Goal: Task Accomplishment & Management: Manage account settings

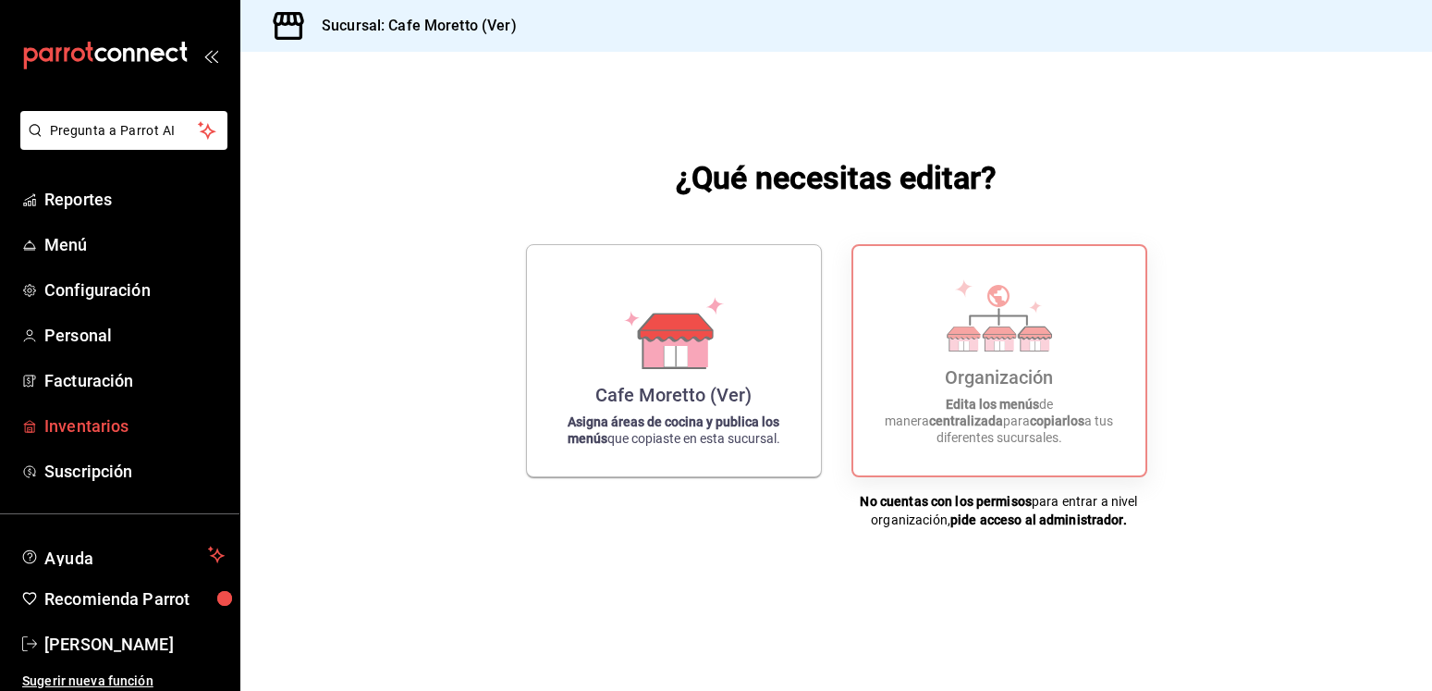
click at [83, 425] on span "Inventarios" at bounding box center [134, 425] width 180 height 25
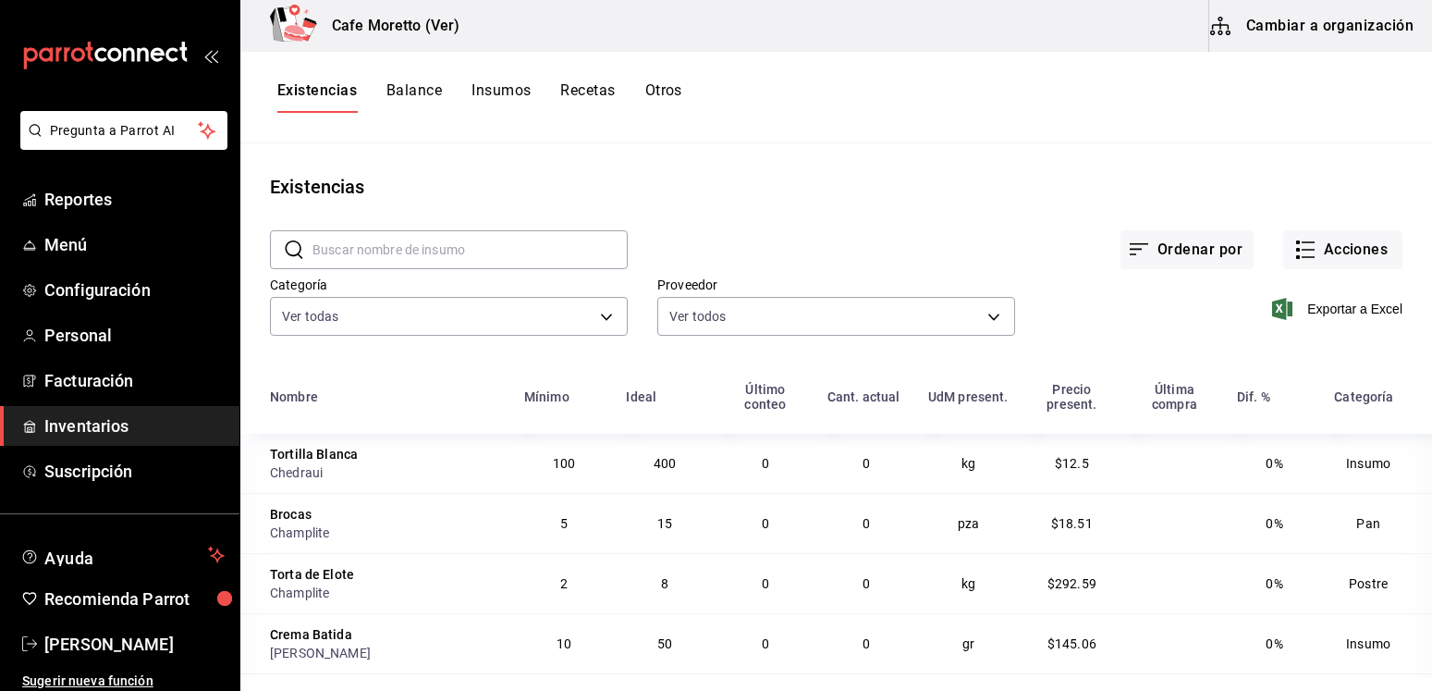
click at [494, 88] on button "Insumos" at bounding box center [501, 96] width 59 height 31
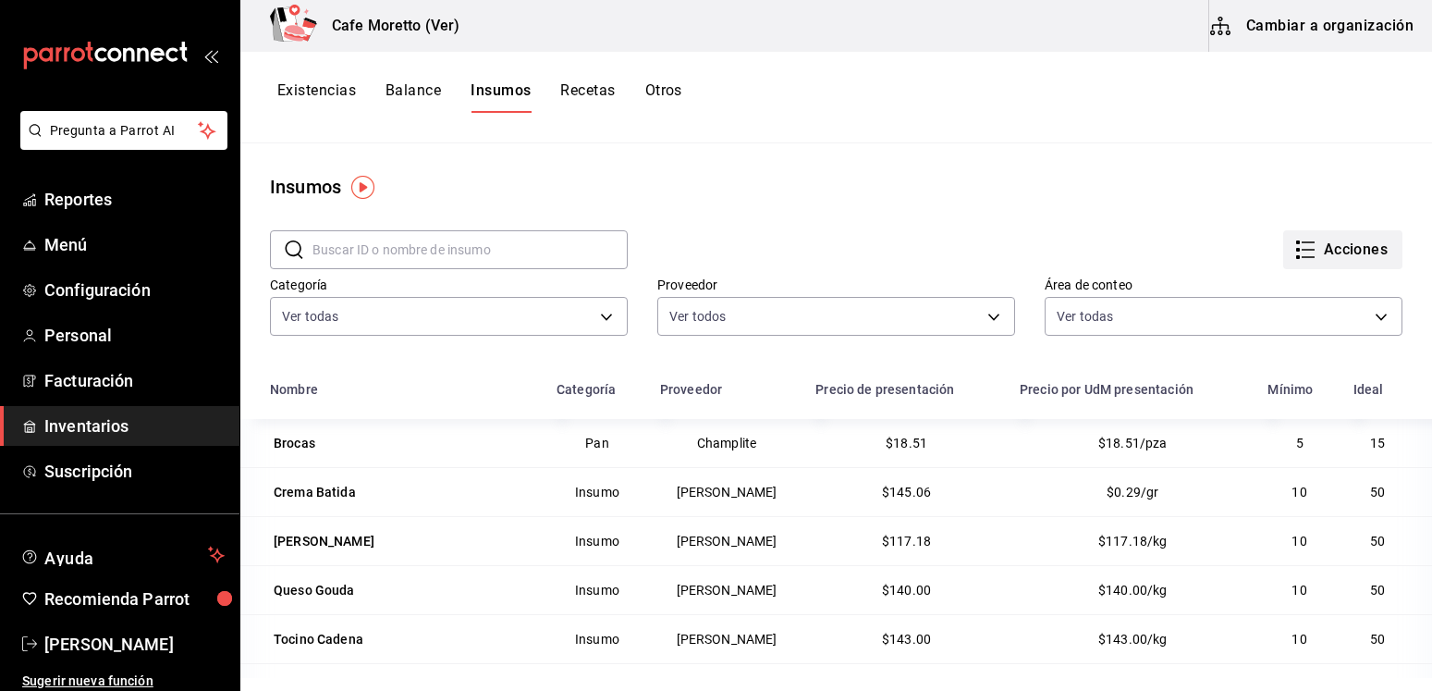
click at [1294, 248] on icon "button" at bounding box center [1305, 250] width 22 height 22
click at [821, 162] on div at bounding box center [716, 345] width 1432 height 691
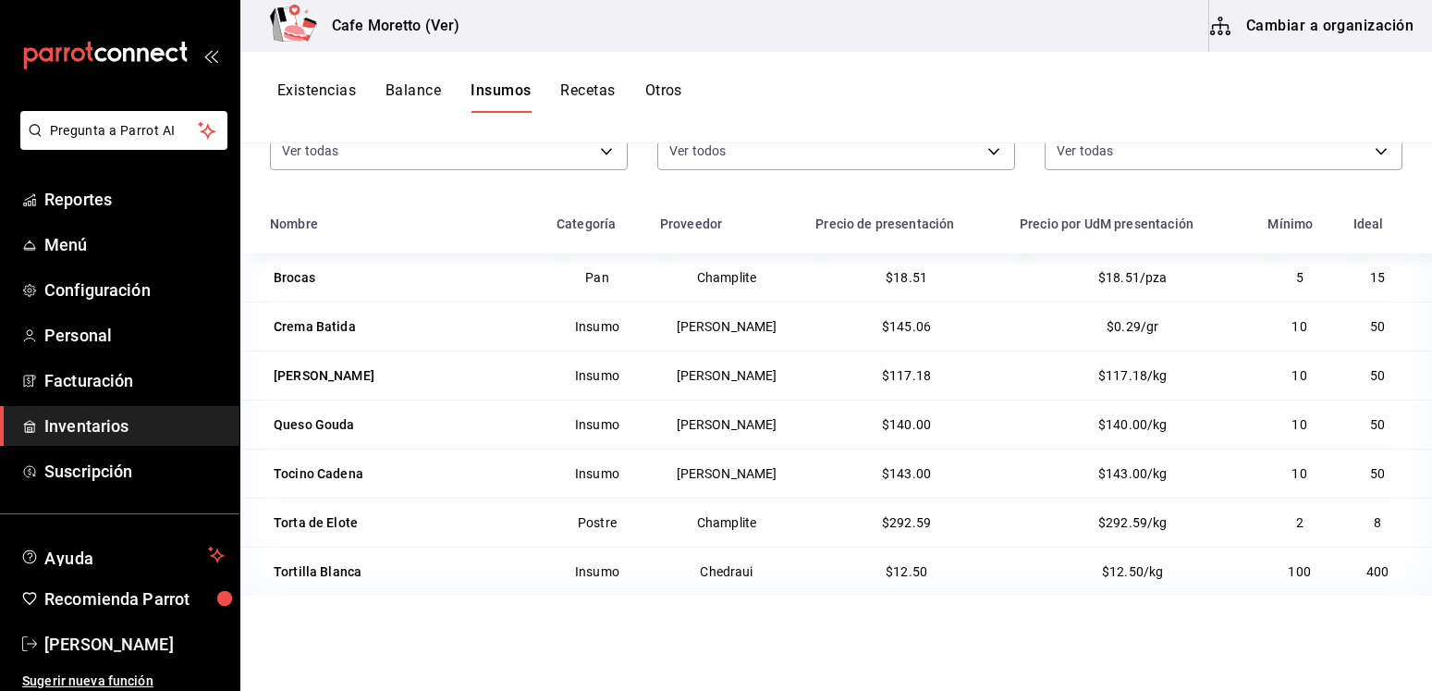
scroll to position [133, 0]
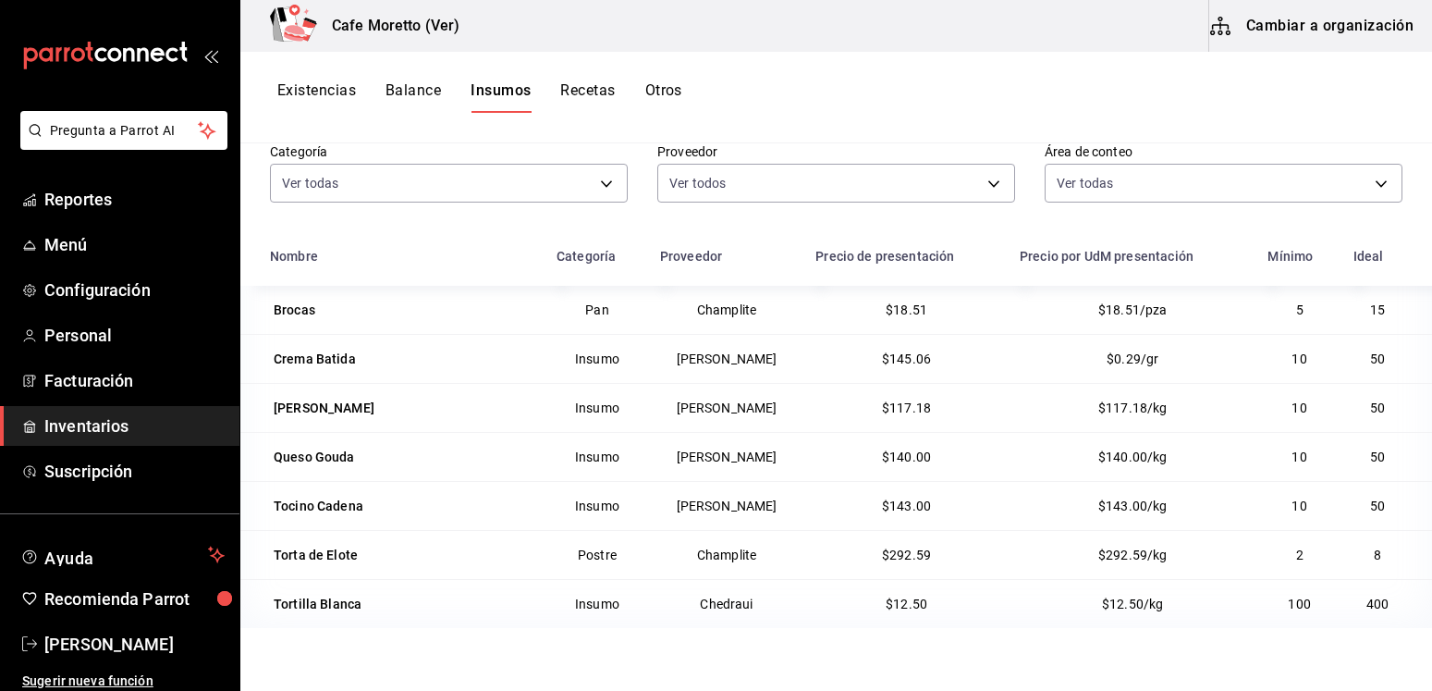
click at [717, 360] on td "[PERSON_NAME]" at bounding box center [726, 358] width 155 height 49
click at [702, 180] on body "Pregunta a Parrot AI Reportes Menú Configuración Personal Facturación Inventari…" at bounding box center [716, 339] width 1432 height 678
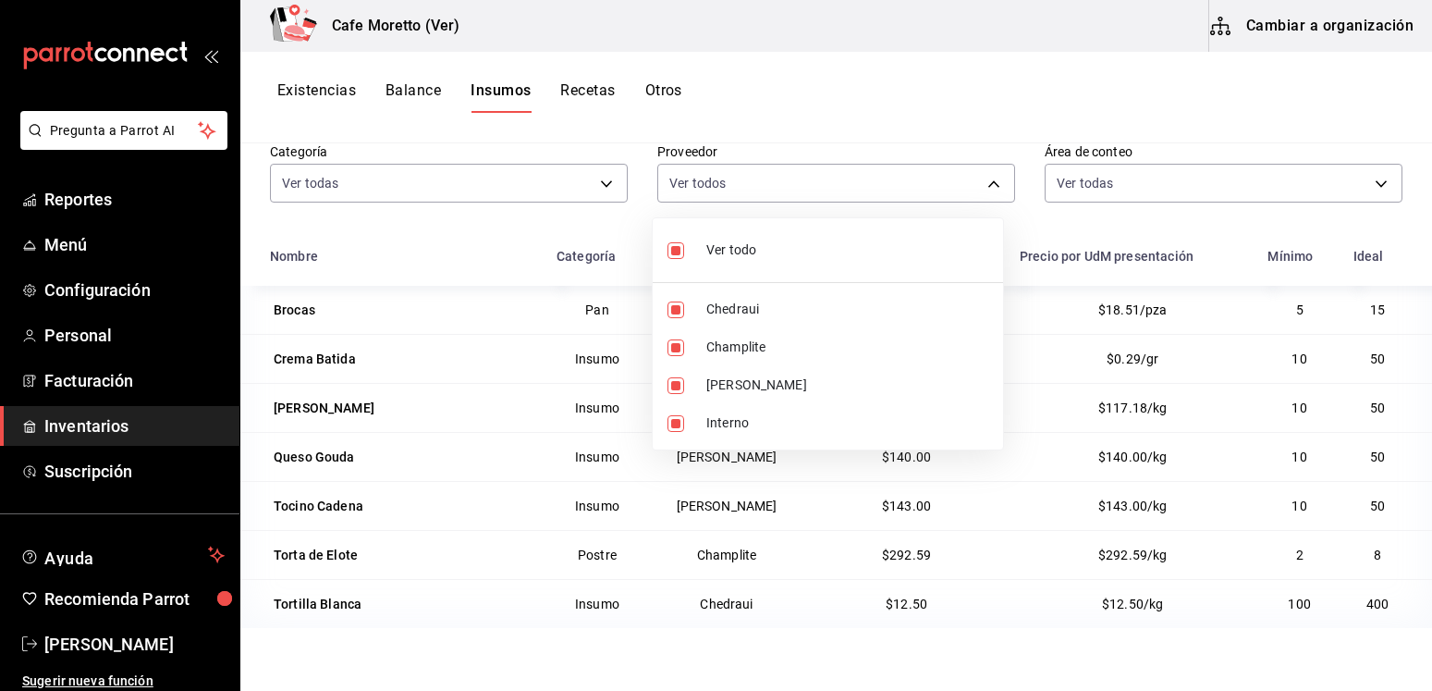
click at [682, 256] on input "checkbox" at bounding box center [676, 250] width 17 height 17
checkbox input "false"
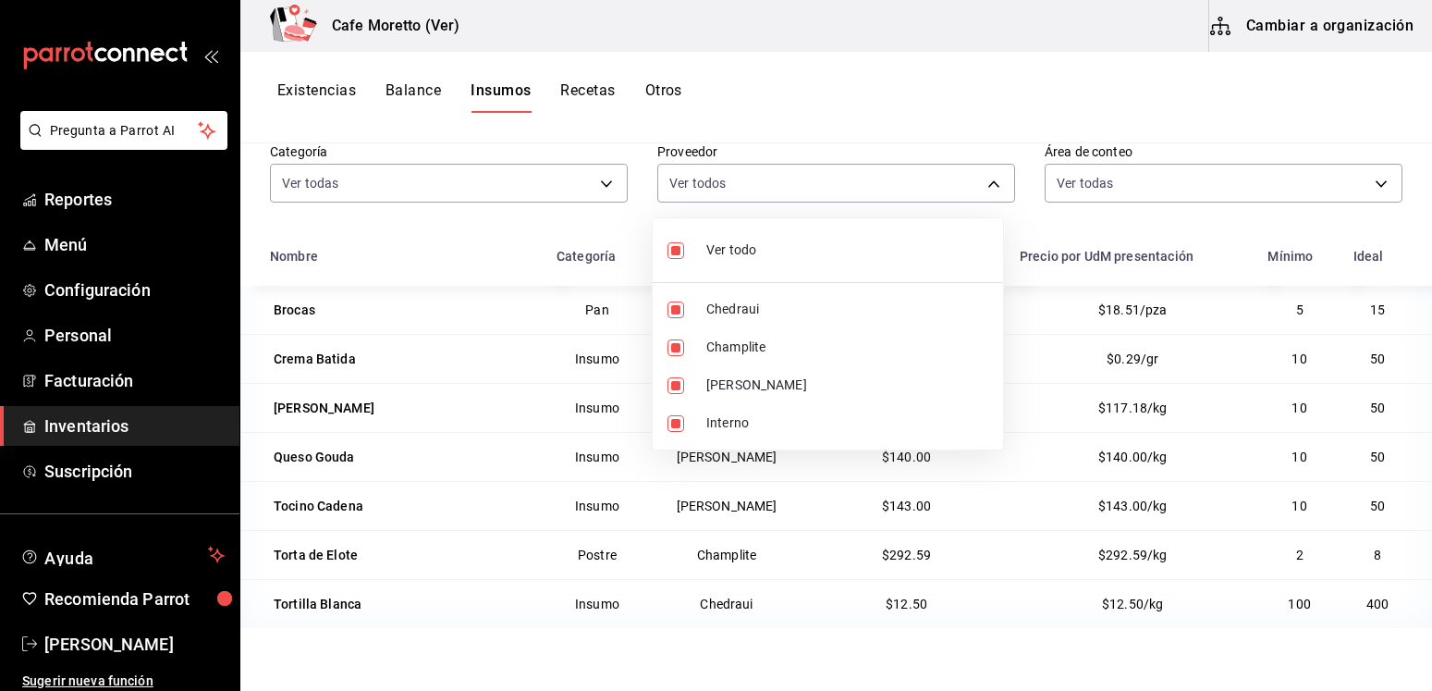
checkbox input "false"
click at [671, 388] on input "checkbox" at bounding box center [676, 385] width 17 height 17
checkbox input "true"
type input "71dff65e-35f3-44d9-8a67-9fd304823e5d"
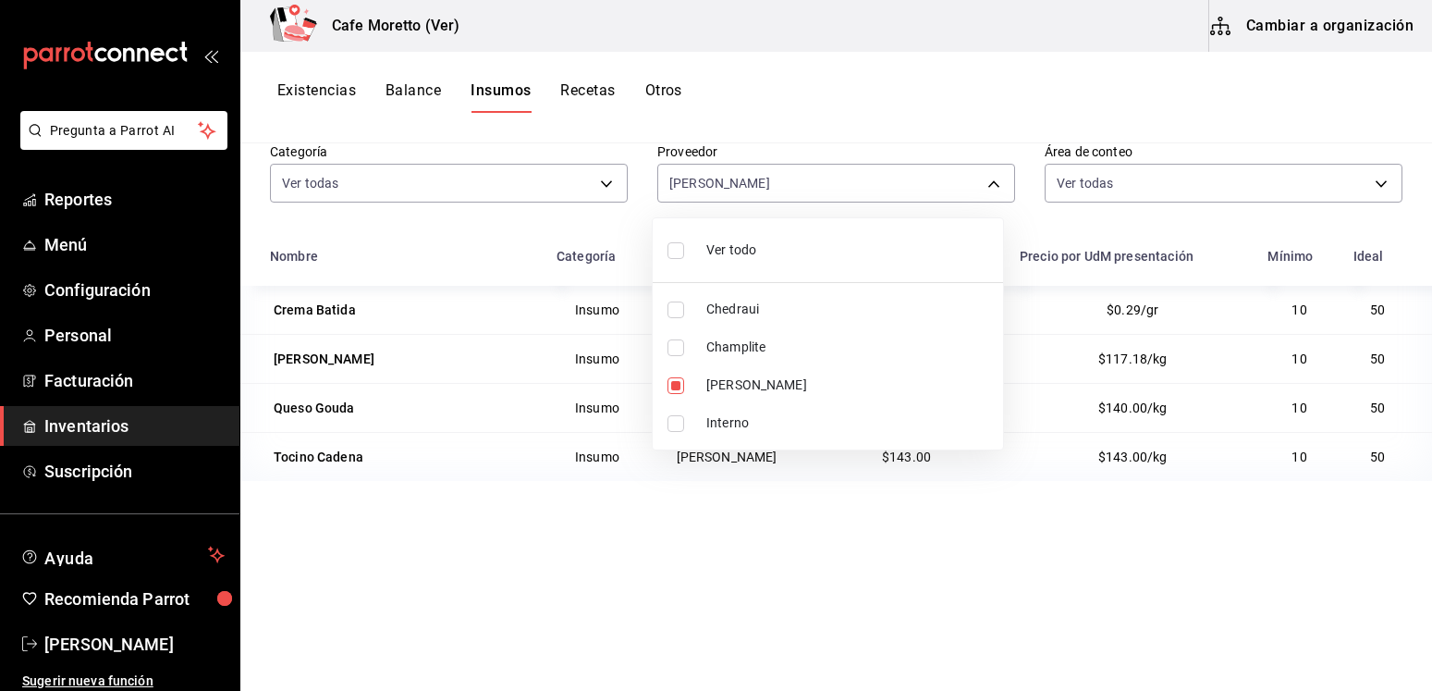
click at [726, 194] on div at bounding box center [716, 345] width 1432 height 691
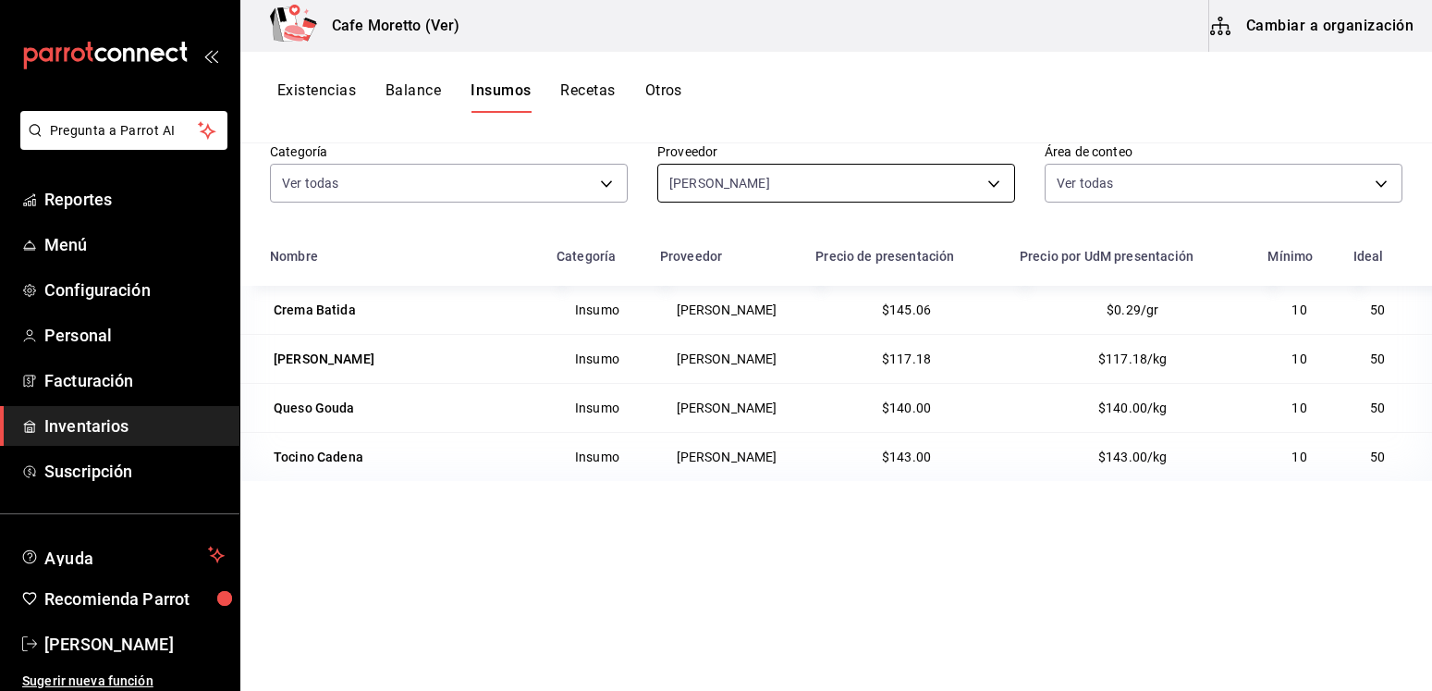
click at [983, 192] on body "Pregunta a Parrot AI Reportes Menú Configuración Personal Facturación Inventari…" at bounding box center [716, 339] width 1432 height 678
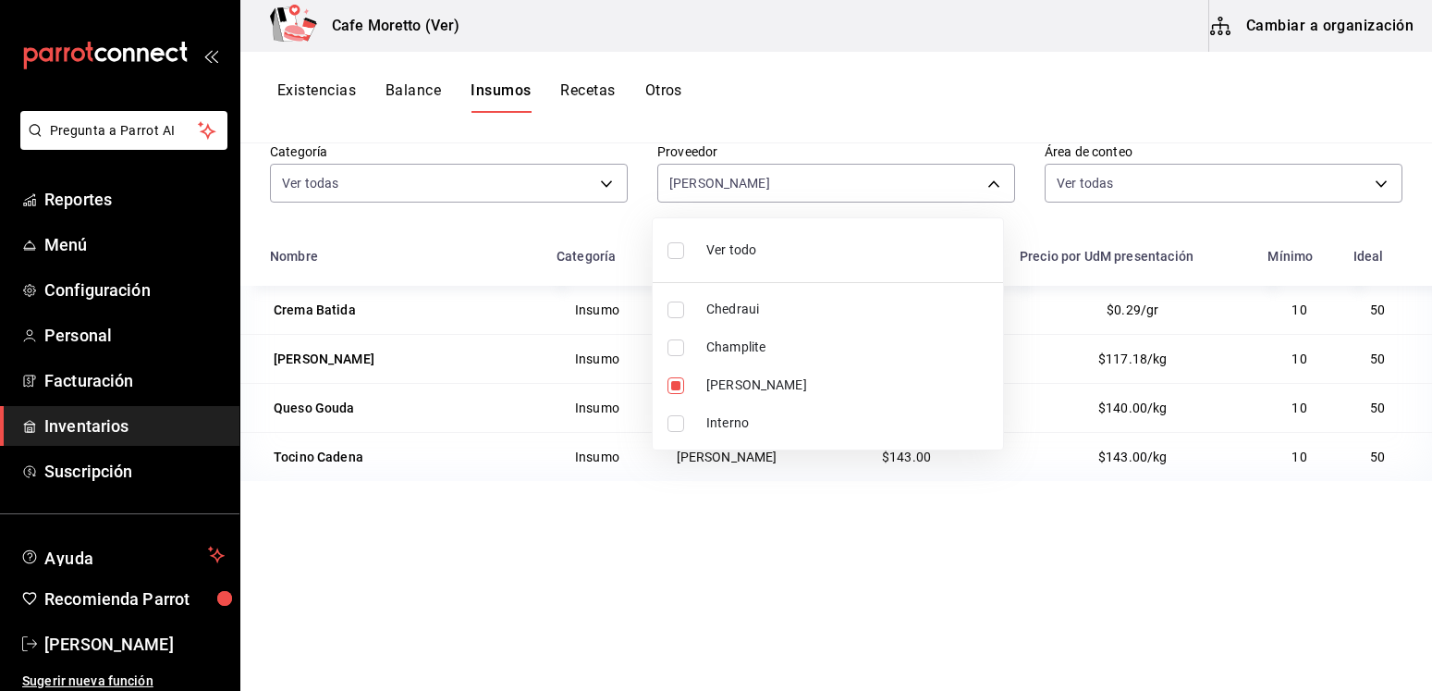
click at [681, 254] on input "checkbox" at bounding box center [676, 250] width 17 height 17
checkbox input "true"
type input "5844f31e-a0f9-474b-ad89-3f19a2fd211c,4c5dd259-2436-4c33-b50f-eefb2283cb4b,71dff…"
checkbox input "true"
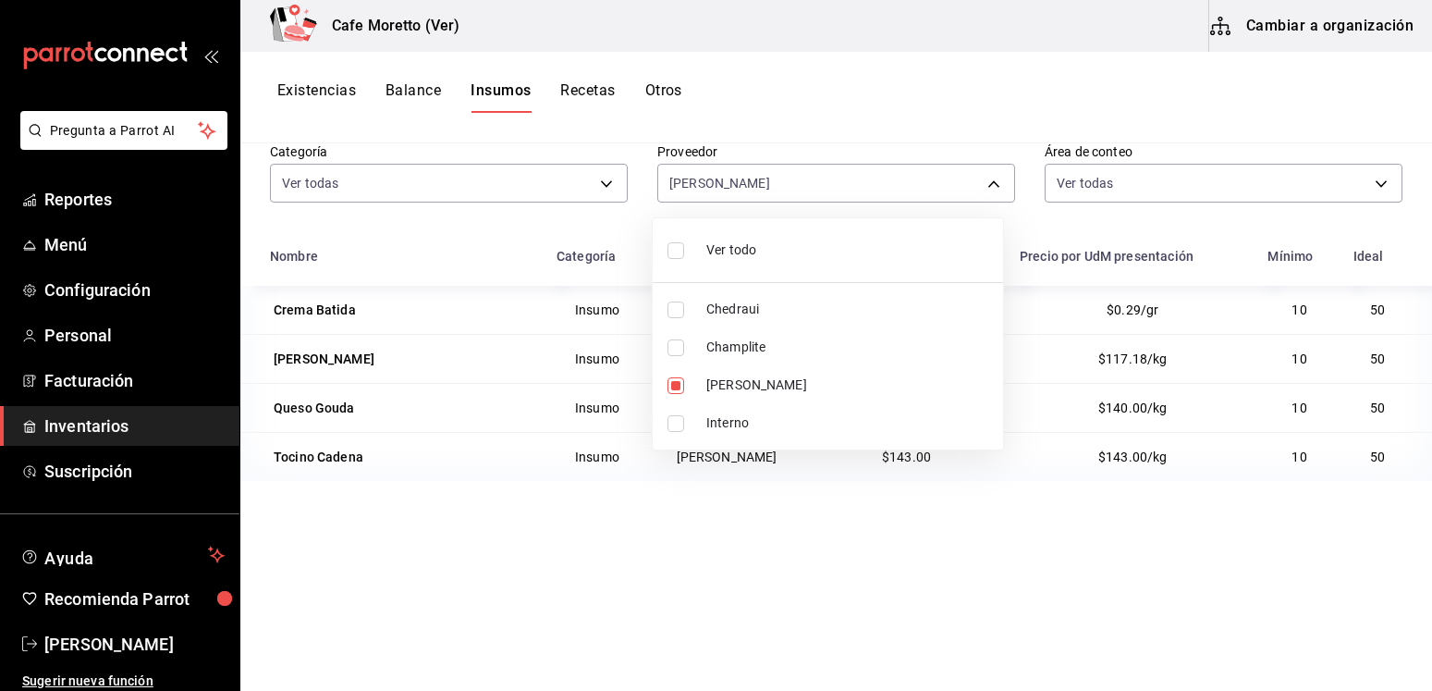
checkbox input "true"
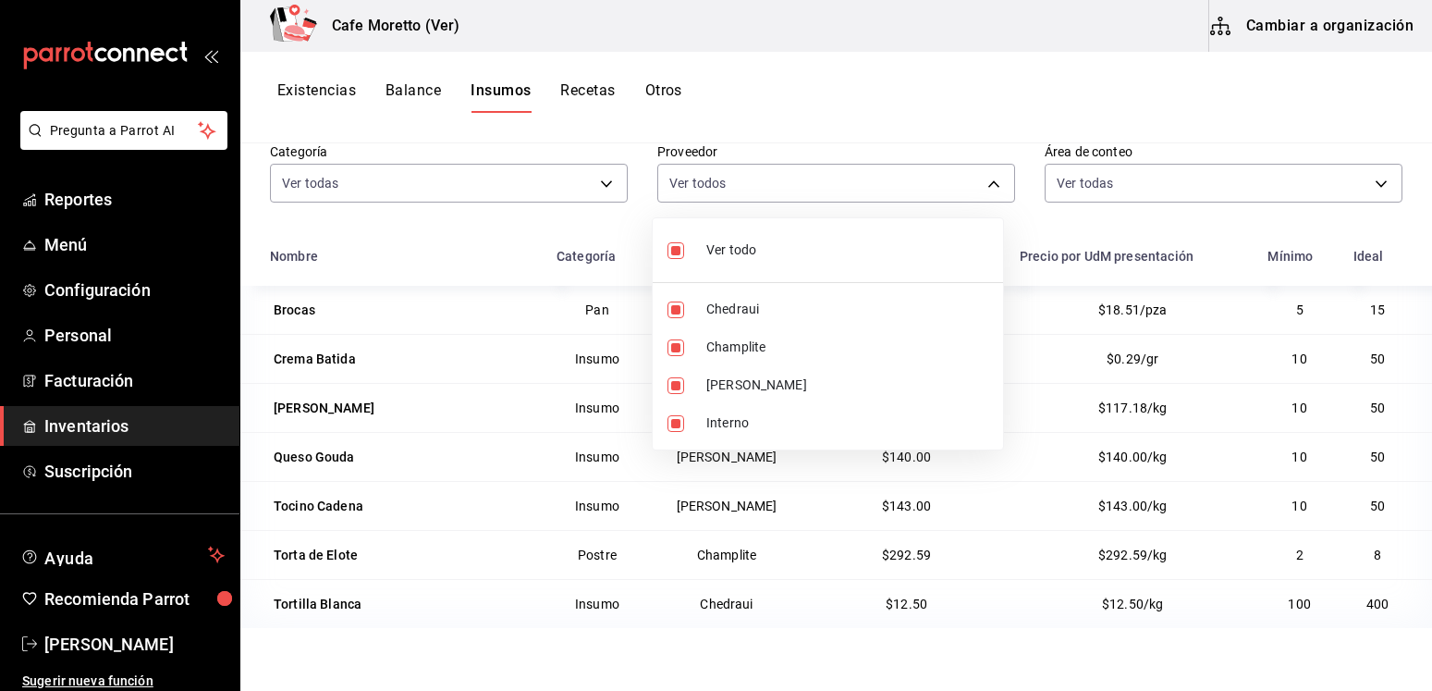
click at [871, 182] on div at bounding box center [716, 345] width 1432 height 691
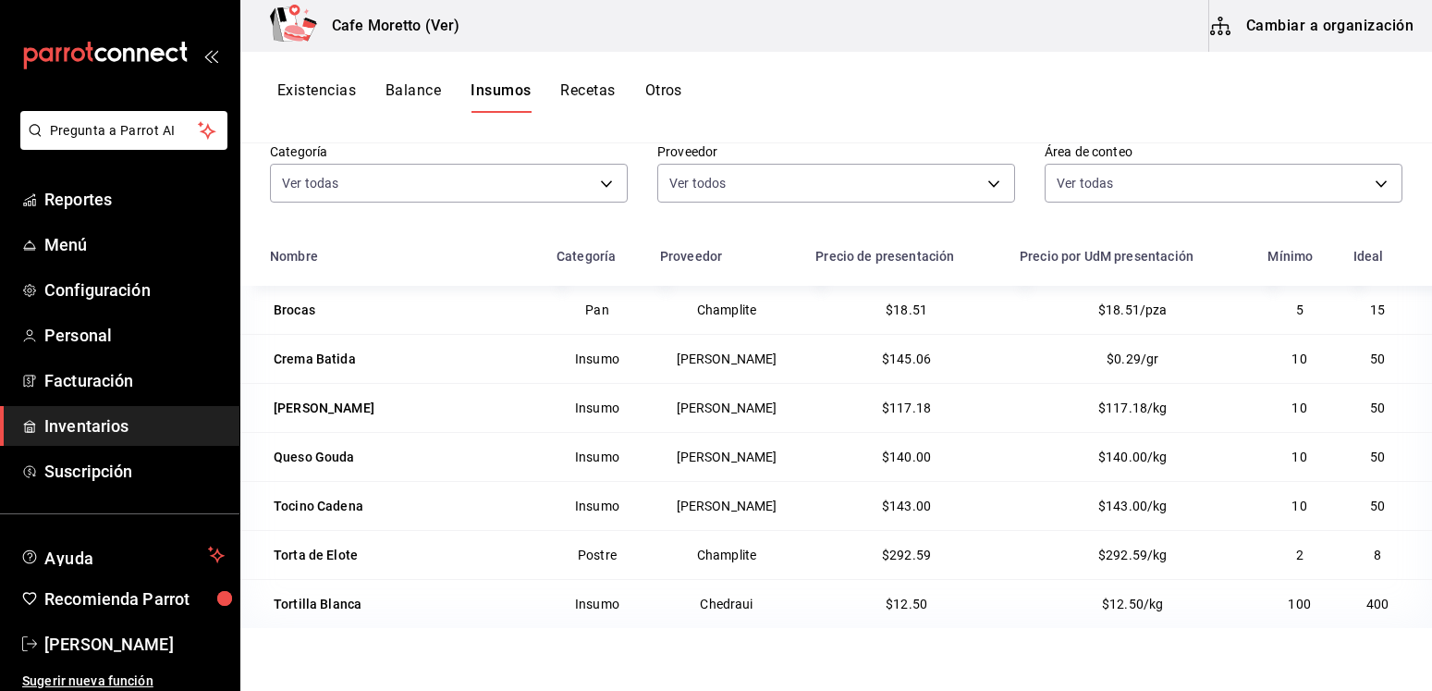
click at [584, 93] on button "Recetas" at bounding box center [587, 96] width 55 height 31
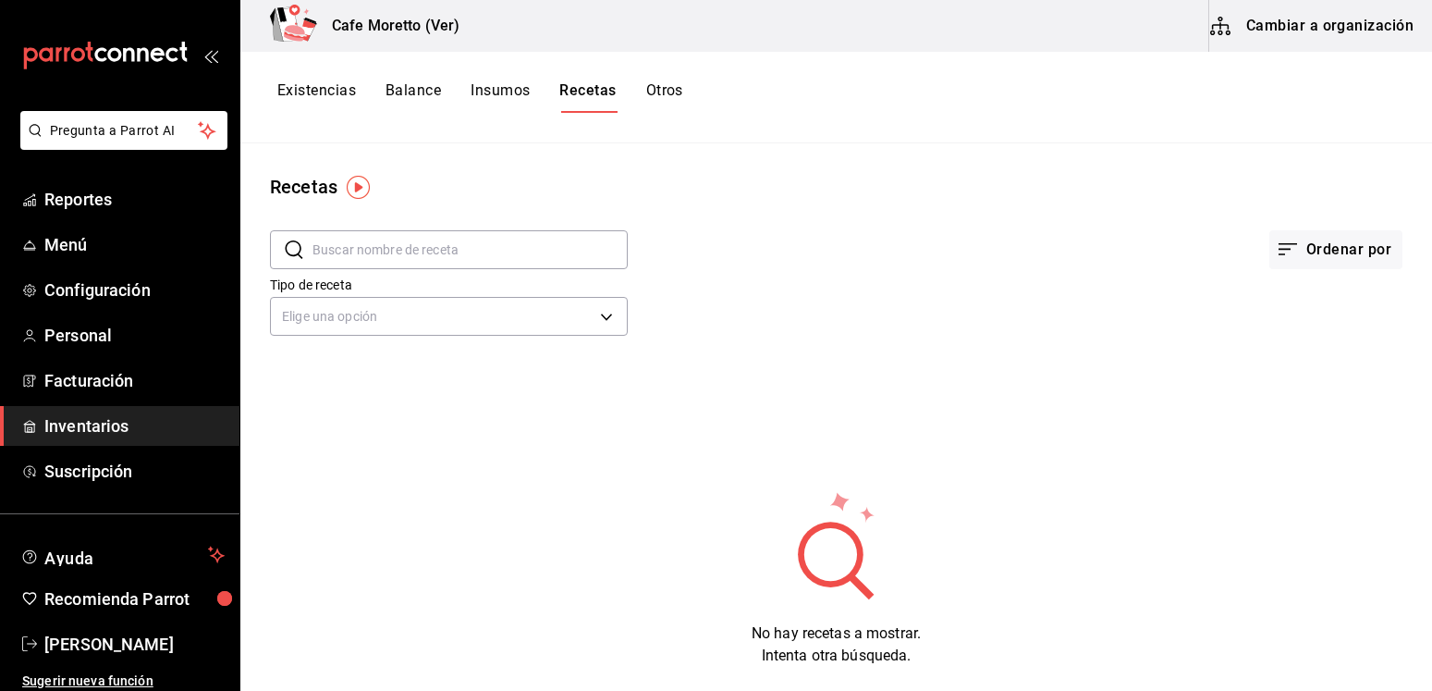
click at [511, 89] on button "Insumos" at bounding box center [500, 96] width 59 height 31
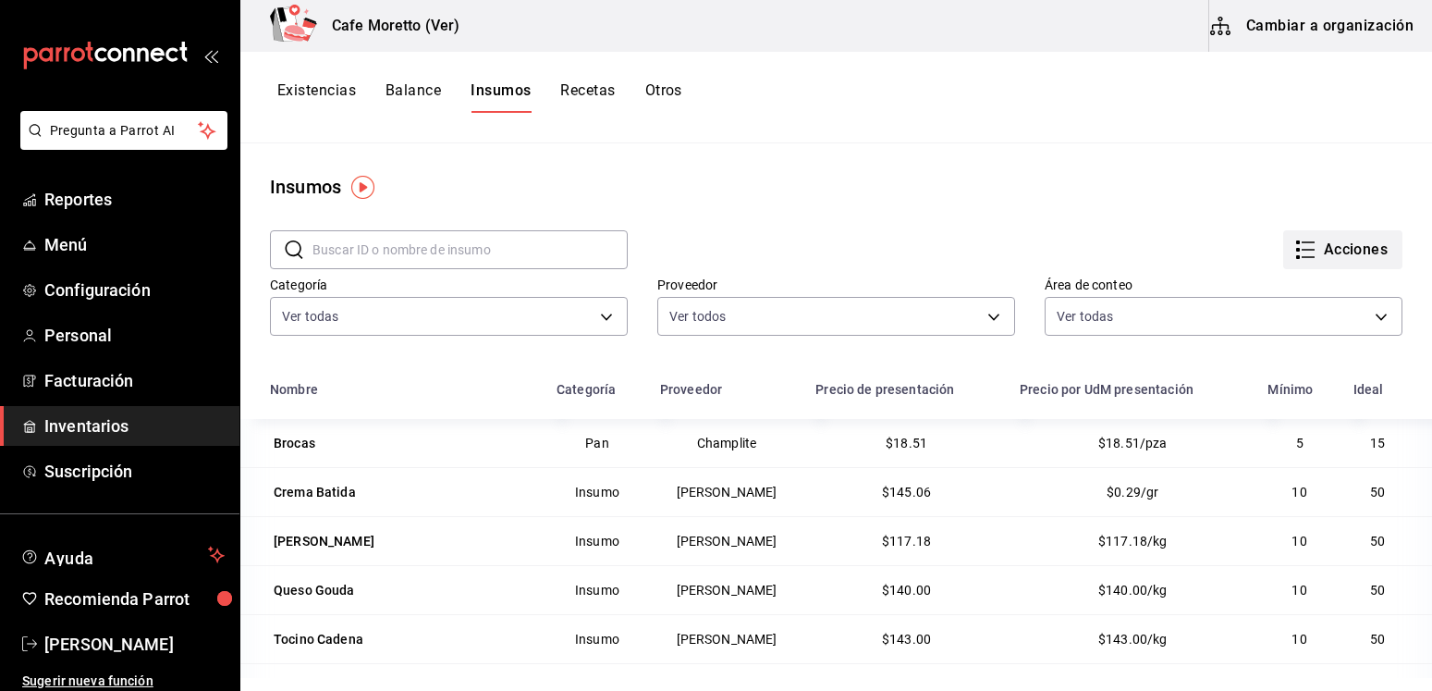
click at [1294, 241] on icon "button" at bounding box center [1305, 250] width 22 height 22
click at [1090, 201] on div at bounding box center [716, 345] width 1432 height 691
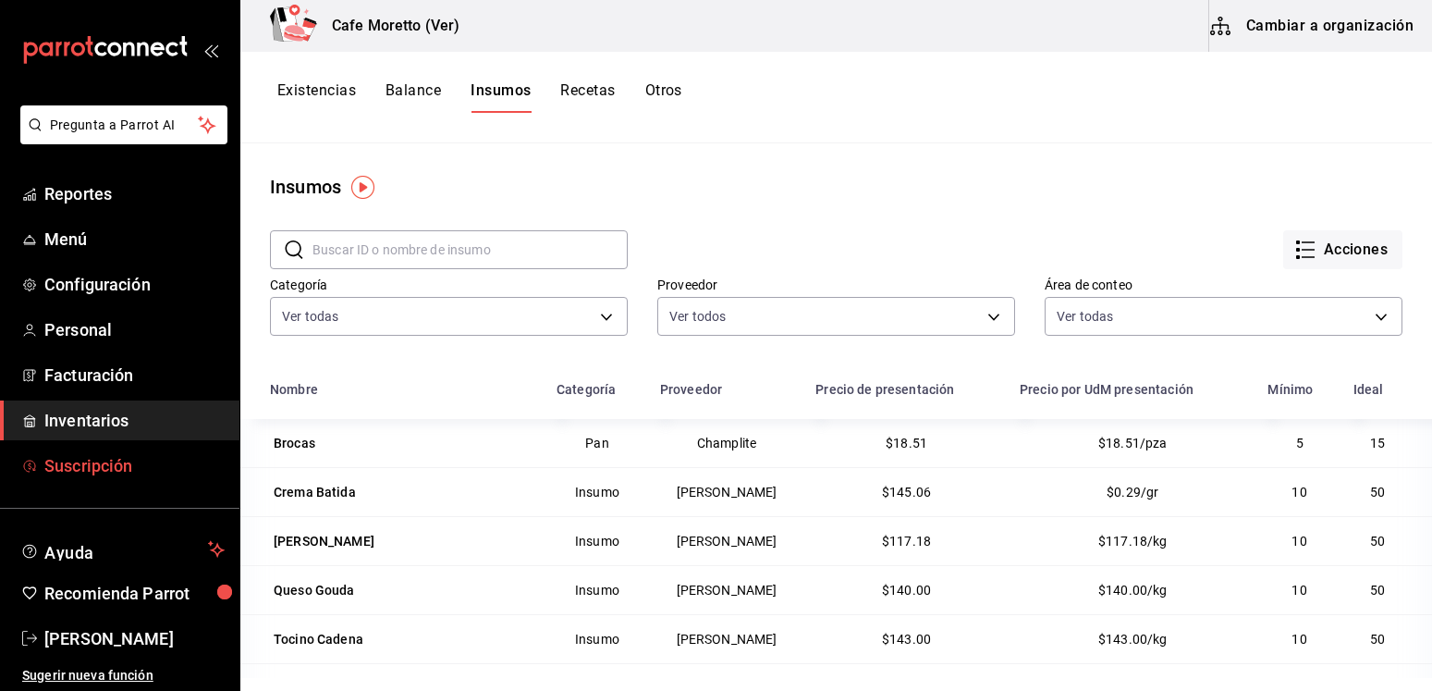
scroll to position [7, 0]
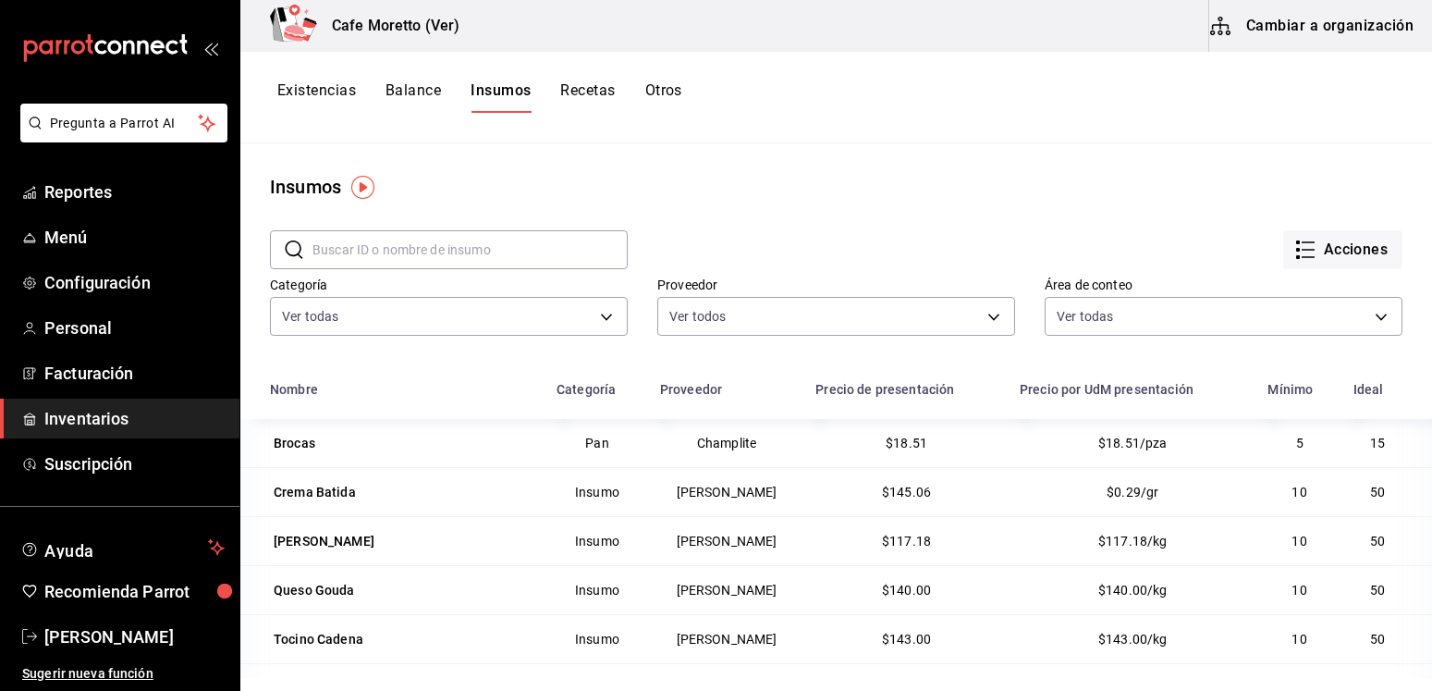
click at [445, 136] on div "Existencias Balance Insumos Recetas Otros" at bounding box center [836, 98] width 1192 height 92
click at [1222, 23] on icon "button" at bounding box center [1220, 26] width 22 height 22
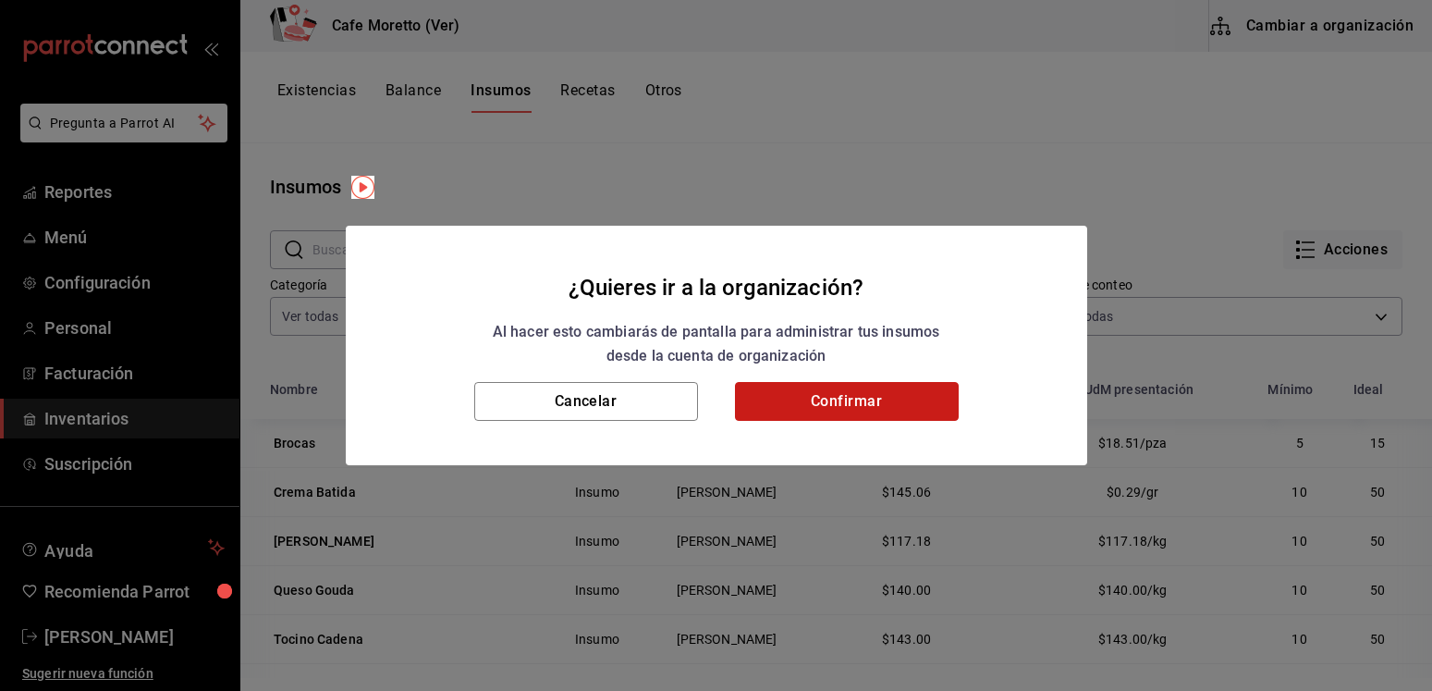
click at [774, 392] on button "Confirmar" at bounding box center [847, 401] width 224 height 39
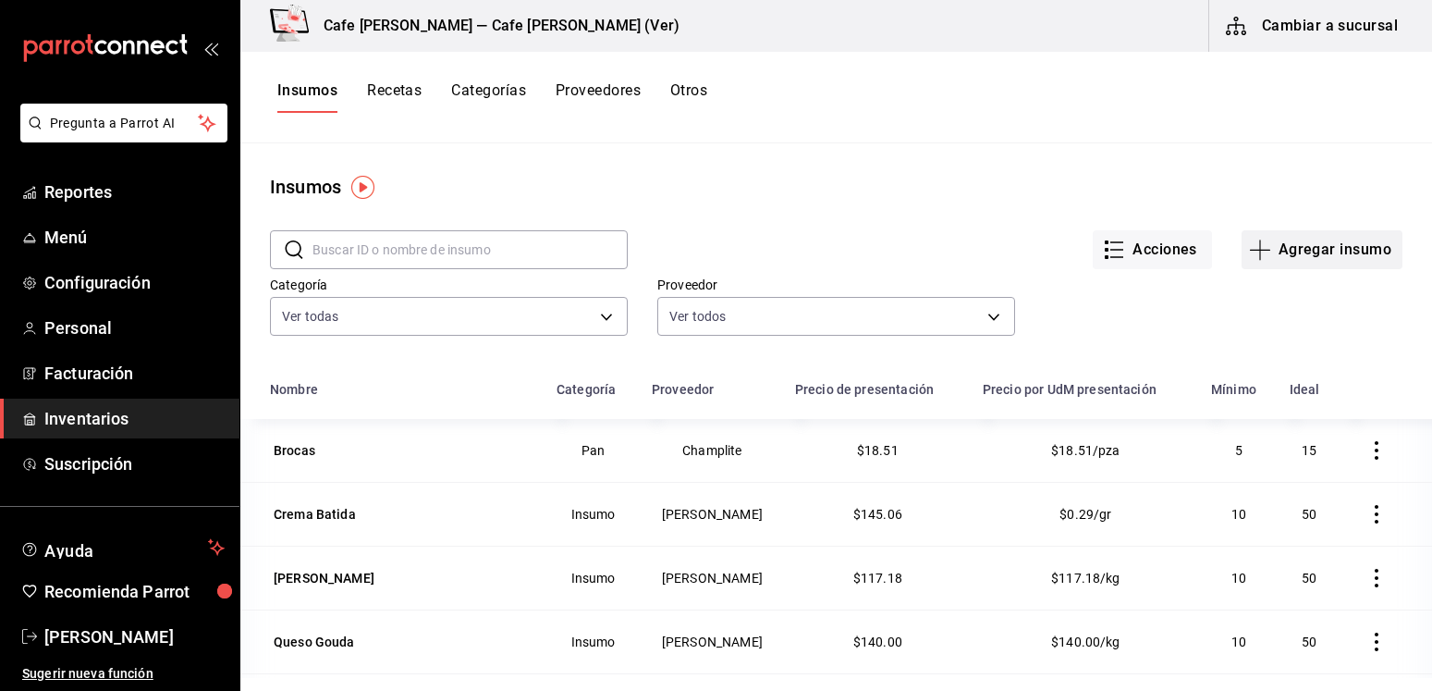
click at [1290, 252] on button "Agregar insumo" at bounding box center [1322, 249] width 161 height 39
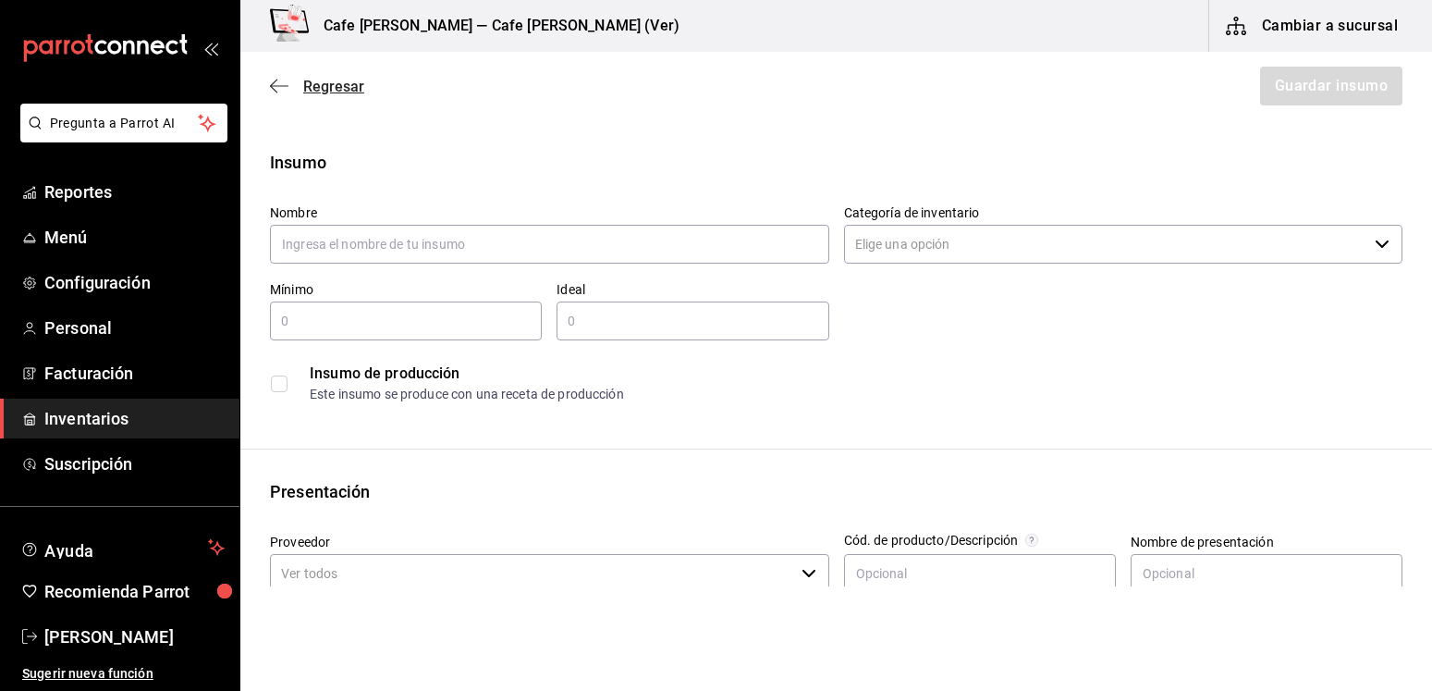
click at [279, 87] on icon "button" at bounding box center [279, 86] width 18 height 17
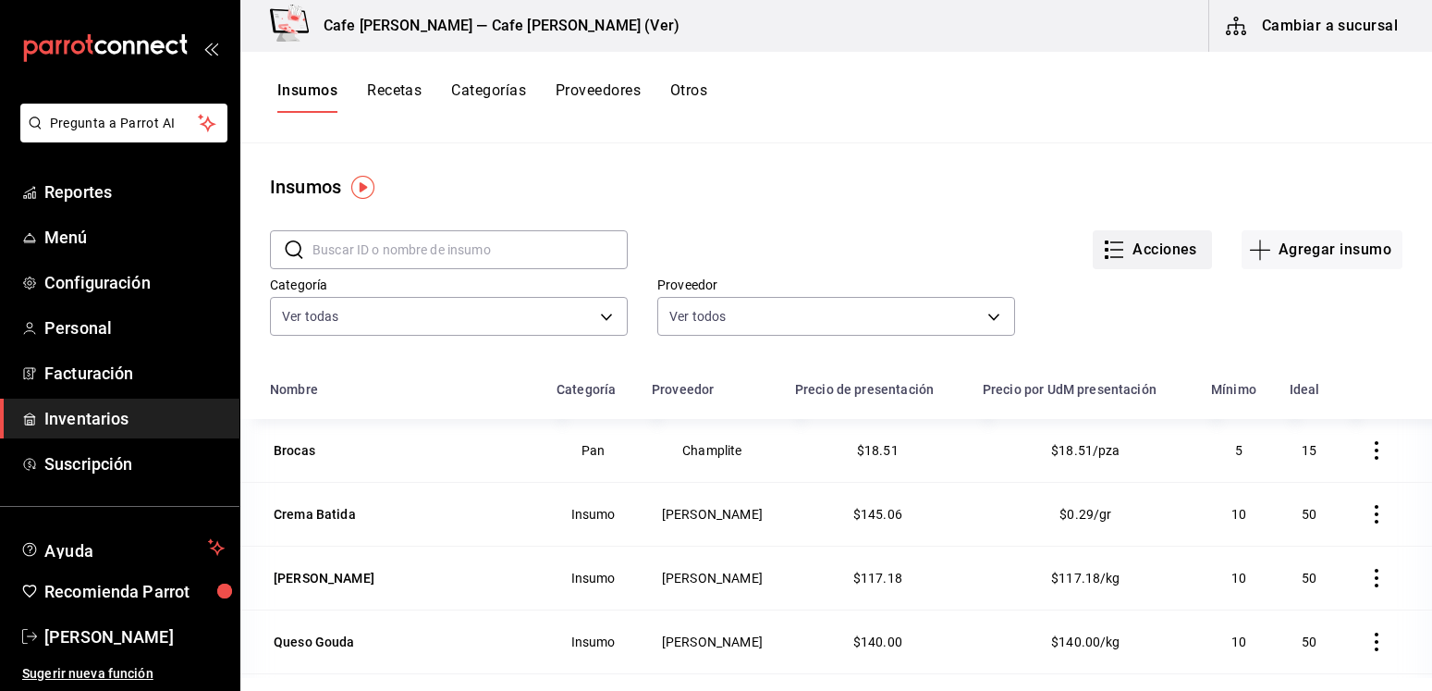
click at [1143, 240] on button "Acciones" at bounding box center [1152, 249] width 119 height 39
click at [942, 100] on div at bounding box center [716, 345] width 1432 height 691
click at [684, 162] on main "Insumos ​ ​ Acciones Agregar insumo Categoría Ver todas c8f45cf4-631f-44f8-a31e…" at bounding box center [836, 410] width 1192 height 534
click at [714, 520] on td "[PERSON_NAME]" at bounding box center [712, 514] width 143 height 64
click at [717, 518] on td "[PERSON_NAME]" at bounding box center [712, 514] width 143 height 64
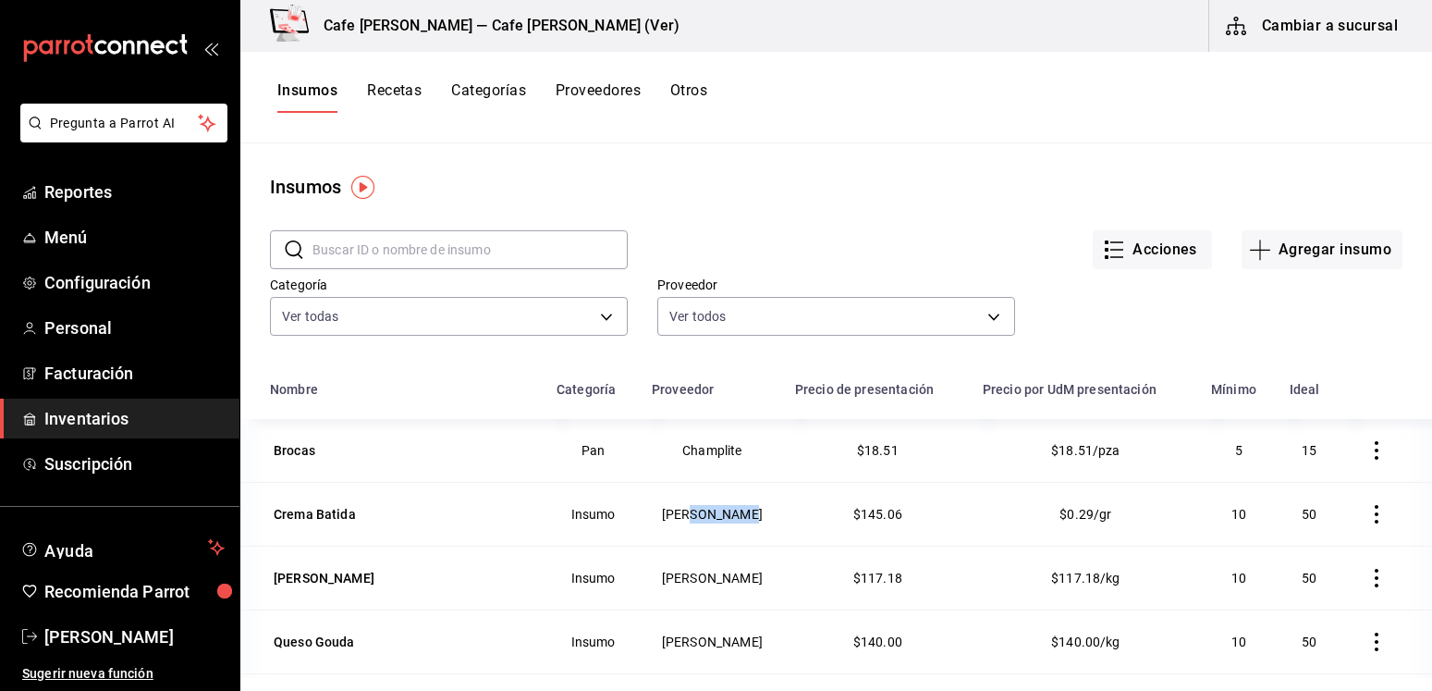
click at [717, 518] on td "[PERSON_NAME]" at bounding box center [712, 514] width 143 height 64
click at [1367, 514] on icon "button" at bounding box center [1376, 514] width 18 height 18
click at [1333, 281] on div at bounding box center [716, 345] width 1432 height 691
click at [1367, 515] on icon "button" at bounding box center [1376, 514] width 18 height 18
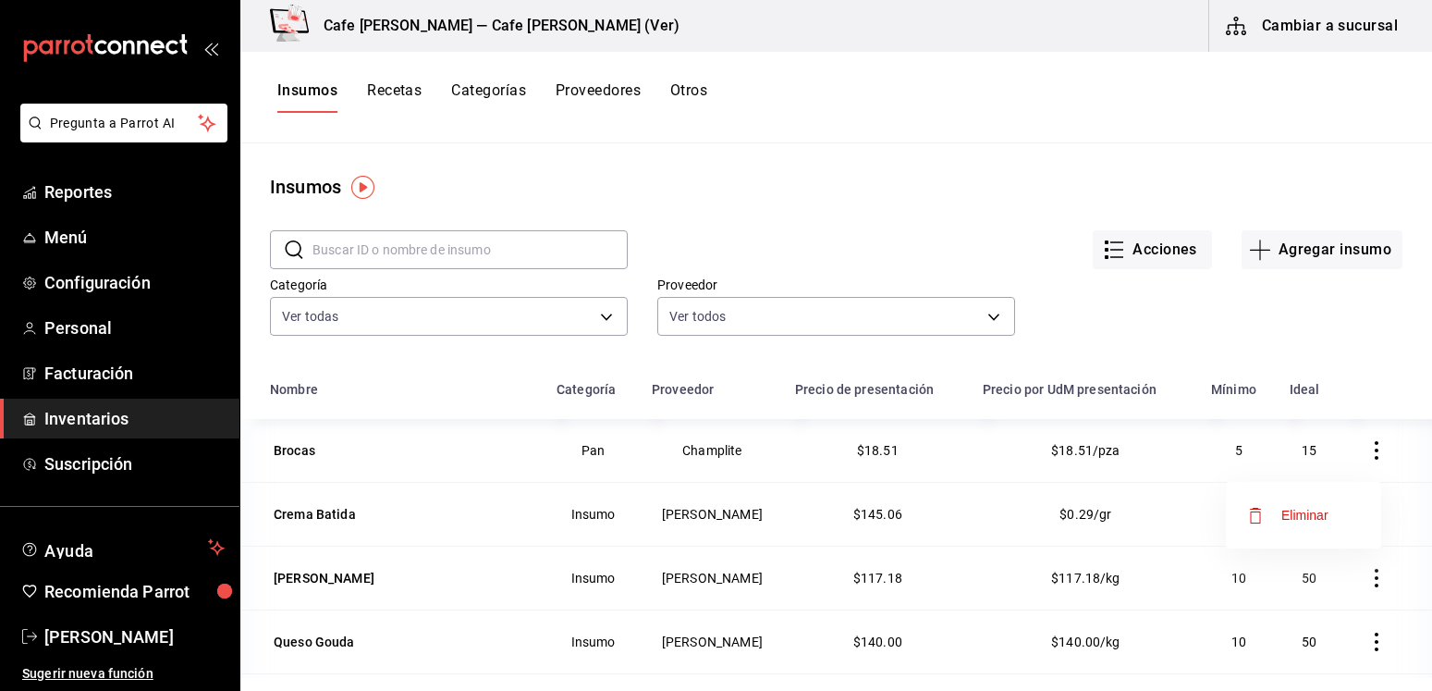
click at [1301, 298] on div at bounding box center [716, 345] width 1432 height 691
click at [1289, 254] on button "Agregar insumo" at bounding box center [1322, 249] width 161 height 39
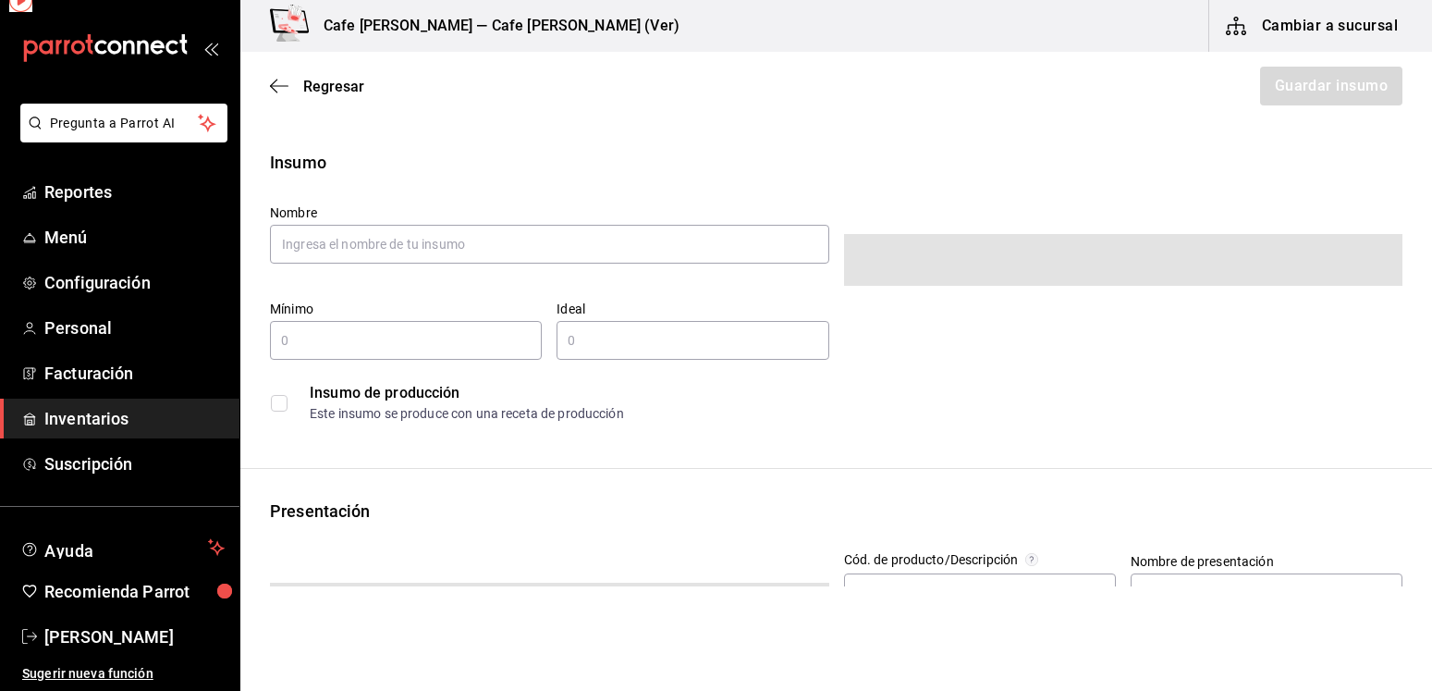
type input "$0.00"
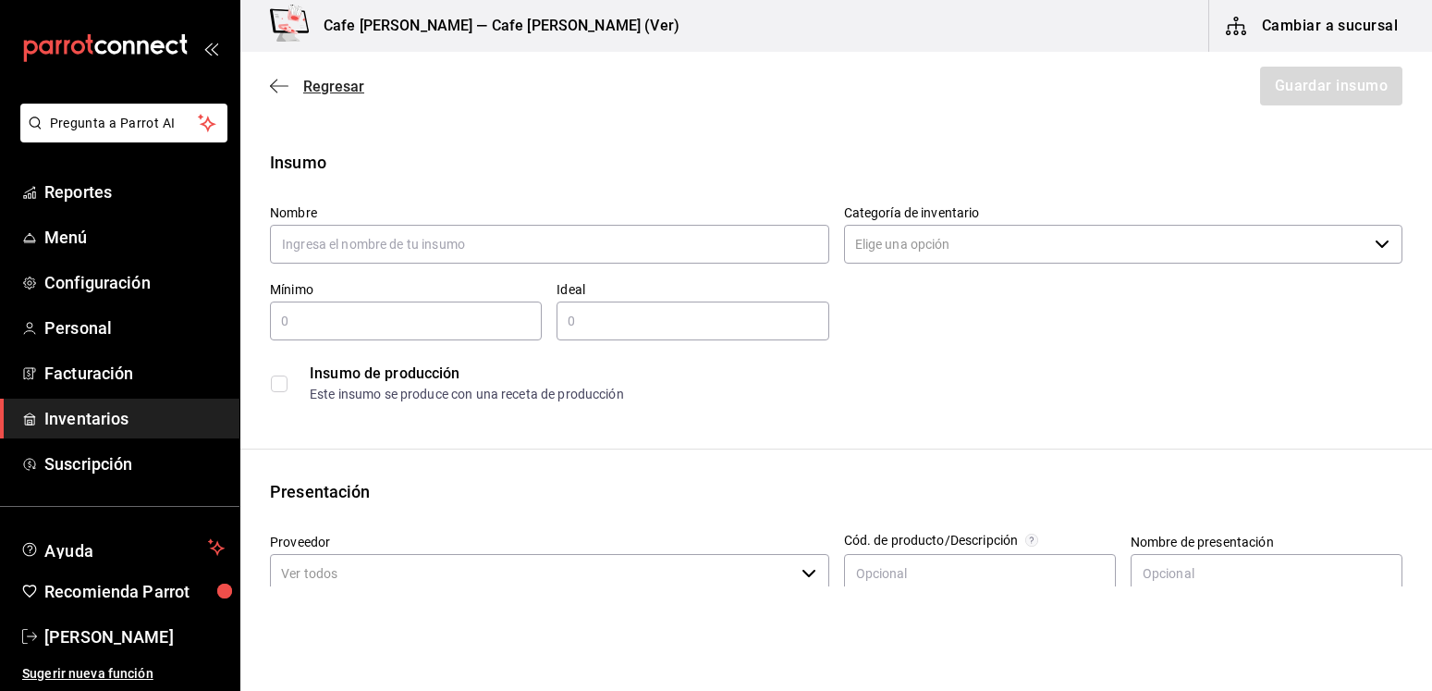
click at [282, 86] on icon "button" at bounding box center [279, 85] width 18 height 1
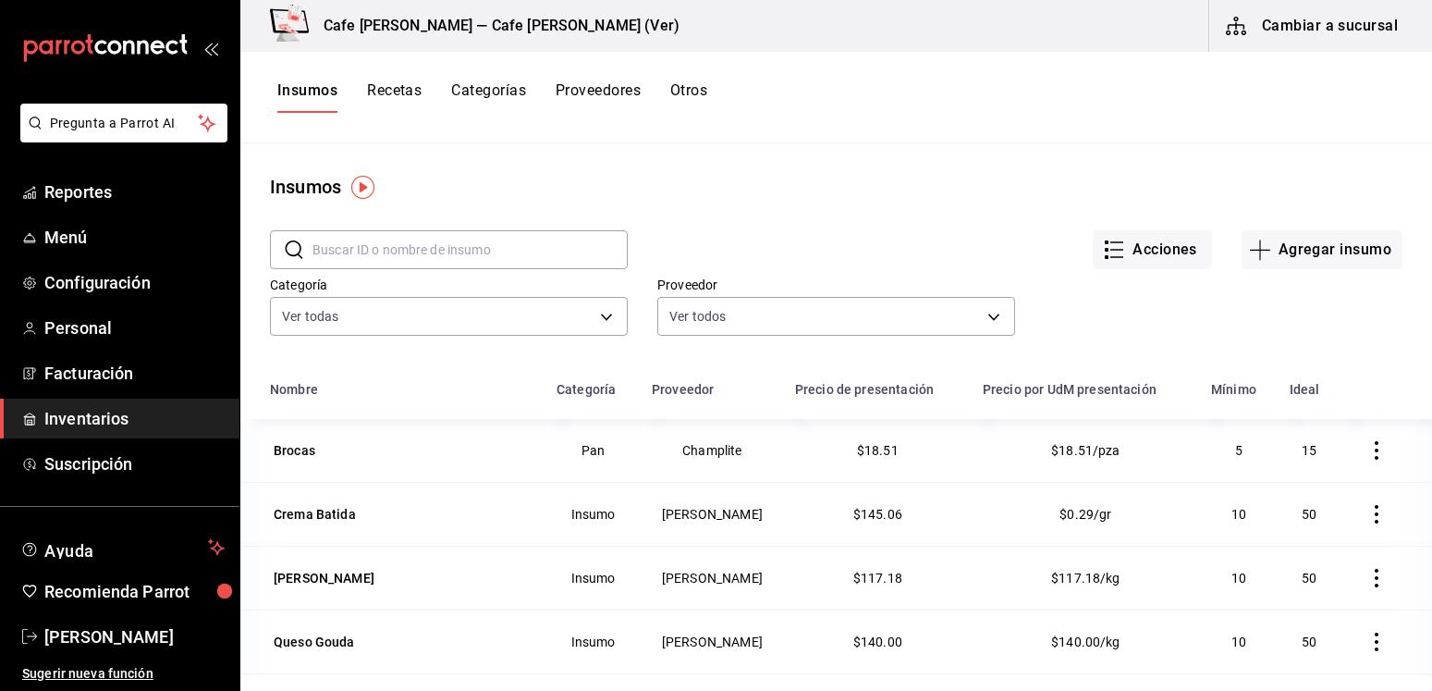
click at [465, 253] on input "text" at bounding box center [470, 249] width 315 height 37
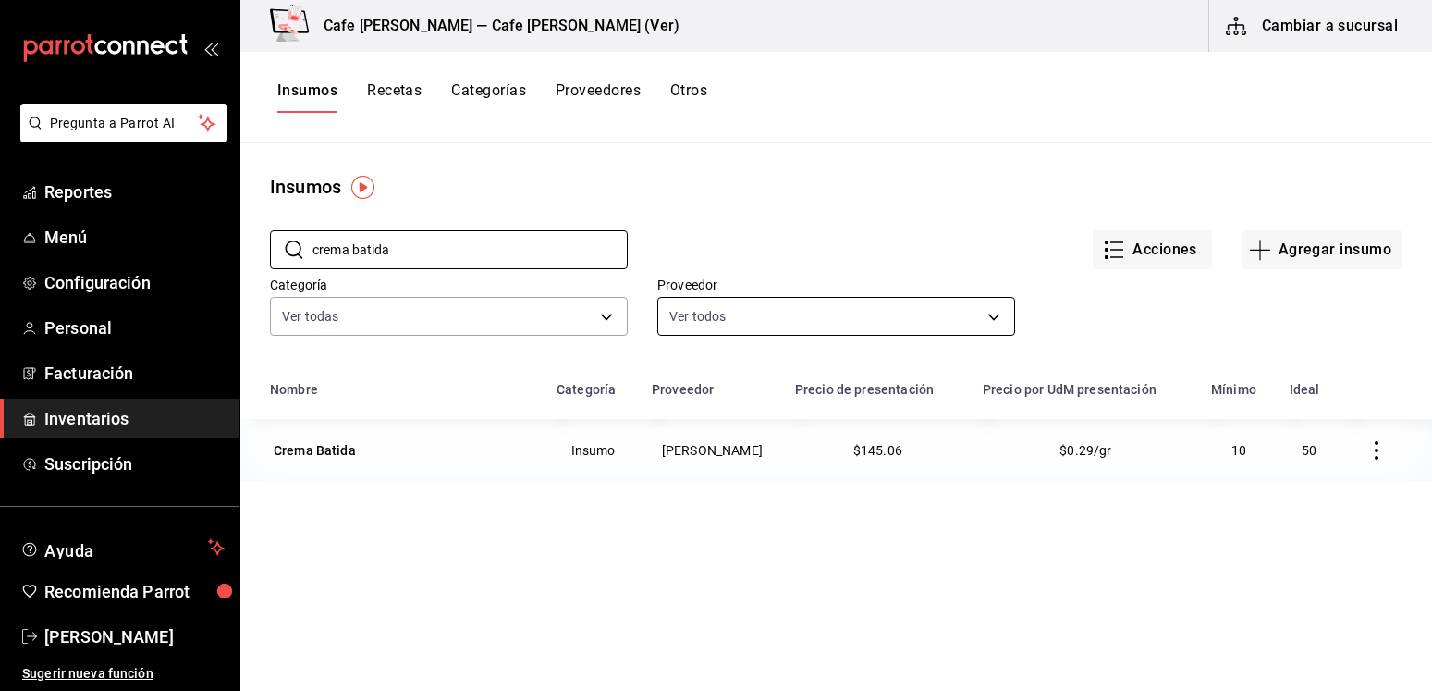
click at [747, 324] on body "Pregunta a Parrot AI Reportes Menú Configuración Personal Facturación Inventari…" at bounding box center [716, 339] width 1432 height 678
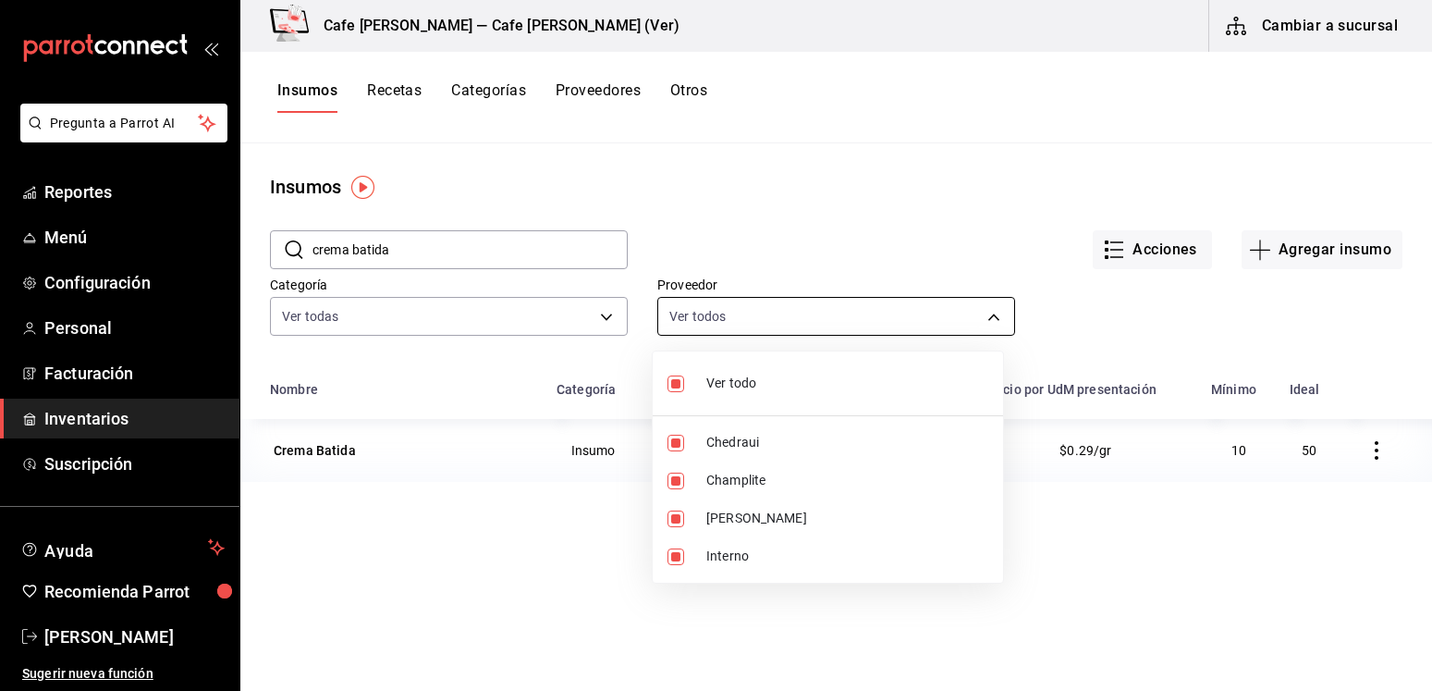
click at [747, 324] on div at bounding box center [716, 345] width 1432 height 691
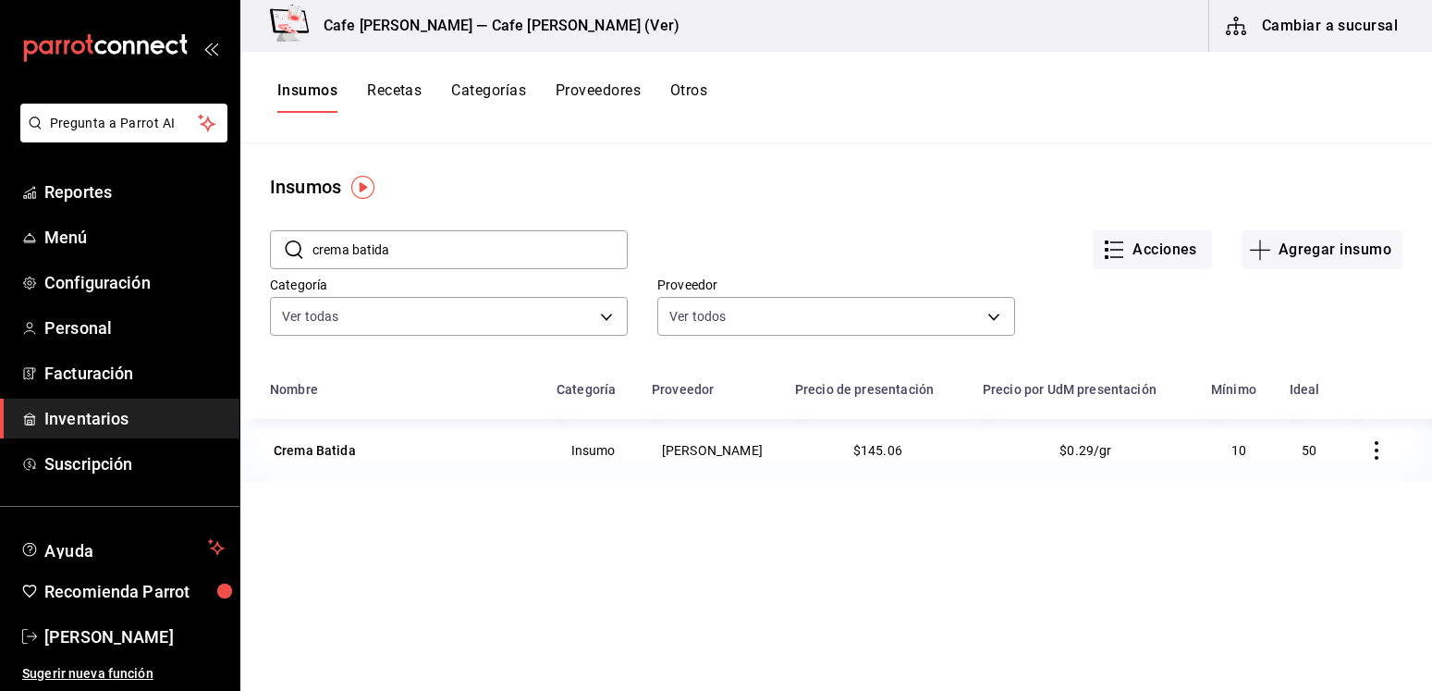
click at [674, 175] on div "Insumos" at bounding box center [836, 187] width 1192 height 28
click at [688, 450] on td "[PERSON_NAME]" at bounding box center [712, 450] width 143 height 63
click at [1367, 455] on icon "button" at bounding box center [1376, 450] width 18 height 18
click at [1177, 570] on div at bounding box center [716, 345] width 1432 height 691
click at [352, 553] on div "Nombre Categoría Proveedor Precio de presentación Precio por UdM presentación M…" at bounding box center [836, 637] width 1192 height 533
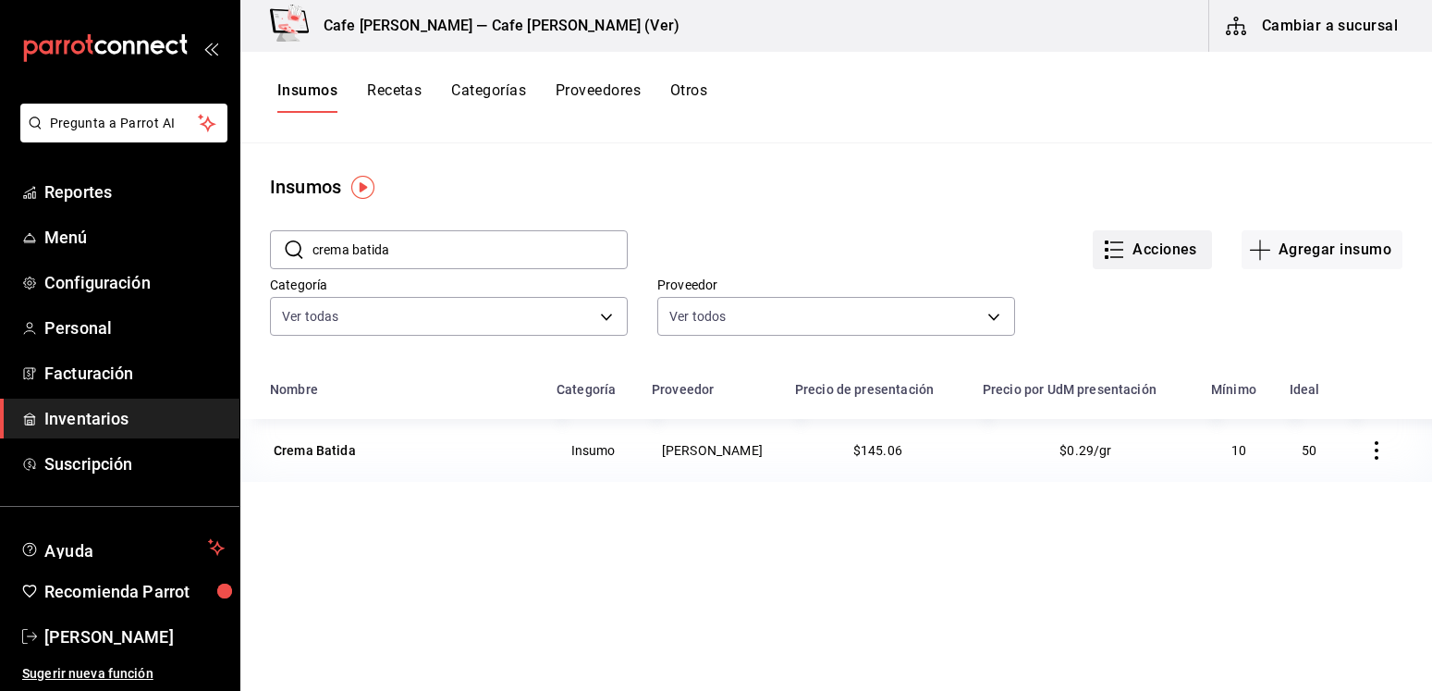
click at [1131, 259] on button "Acciones" at bounding box center [1152, 249] width 119 height 39
click at [1146, 321] on div at bounding box center [716, 345] width 1432 height 691
click at [475, 593] on div "Nombre Categoría Proveedor Precio de presentación Precio por UdM presentación M…" at bounding box center [836, 637] width 1192 height 533
click at [1356, 461] on button "button" at bounding box center [1376, 450] width 41 height 41
click at [507, 241] on div at bounding box center [716, 345] width 1432 height 691
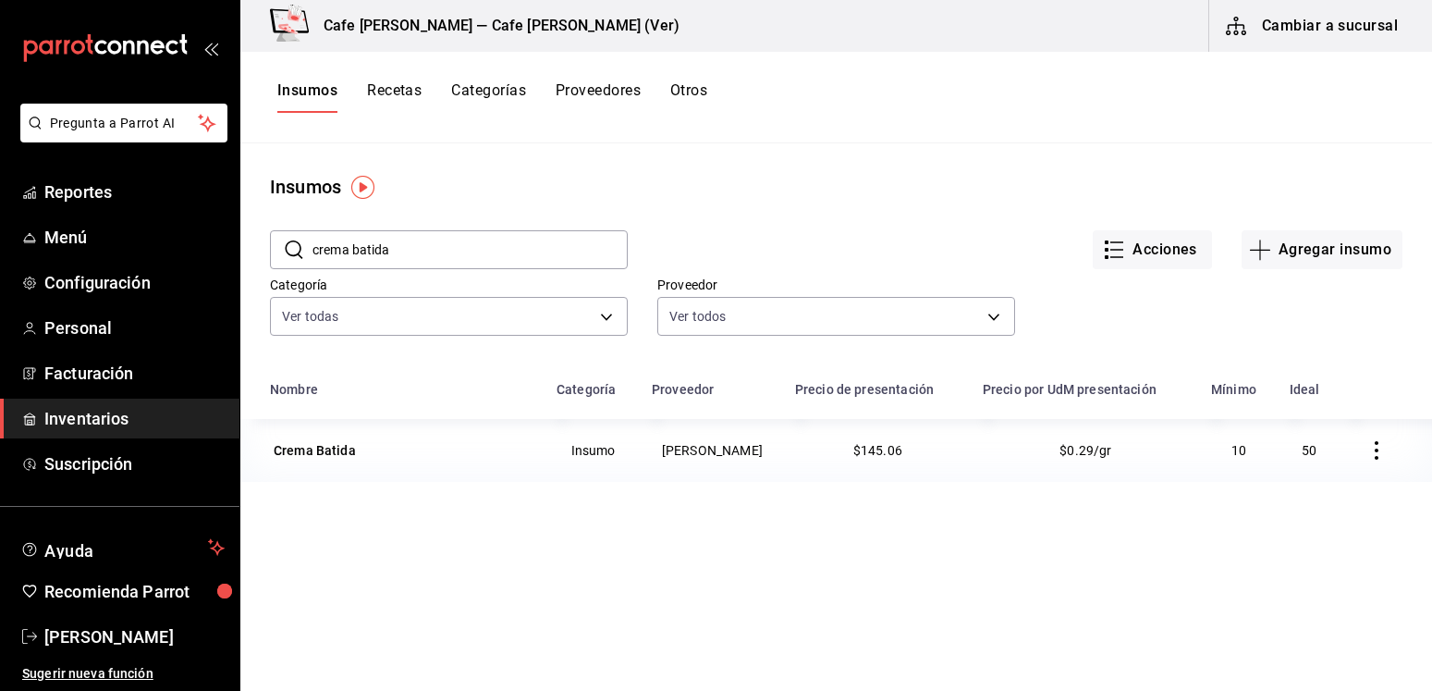
click at [497, 249] on input "crema batida" at bounding box center [470, 249] width 315 height 37
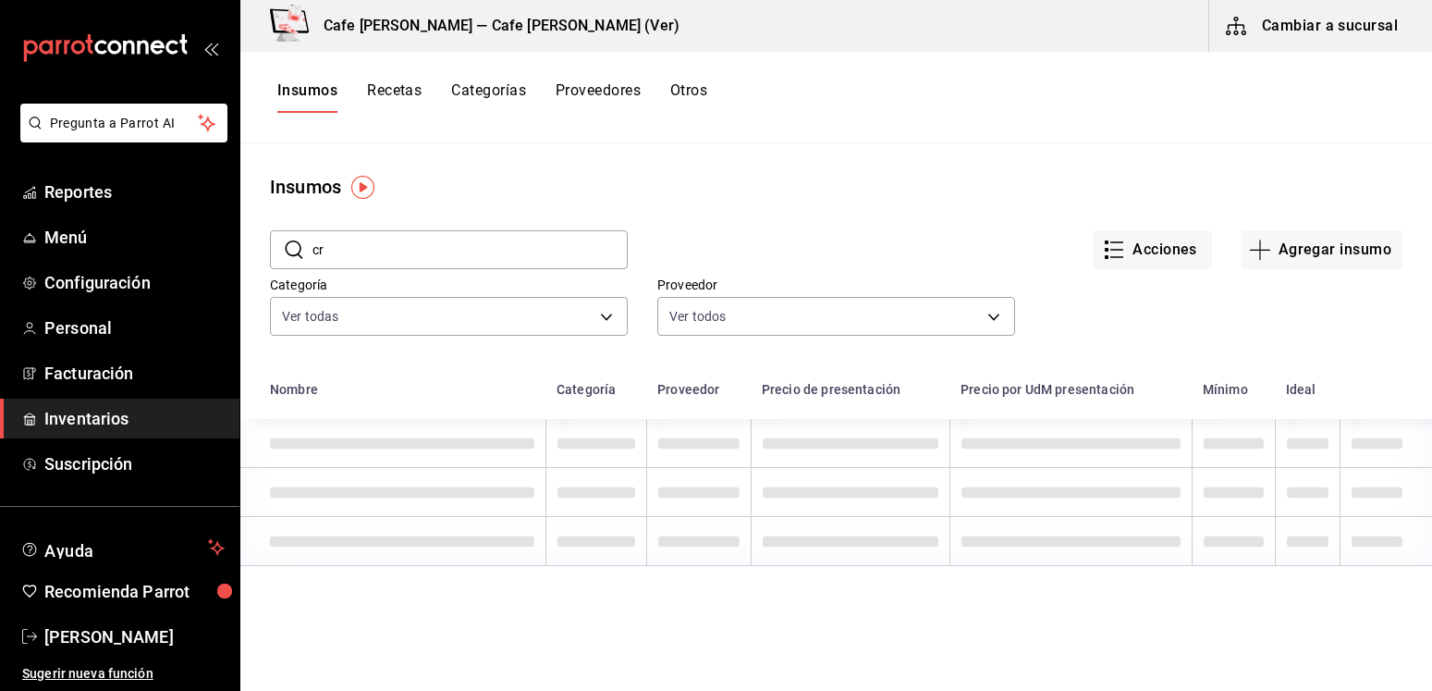
type input "c"
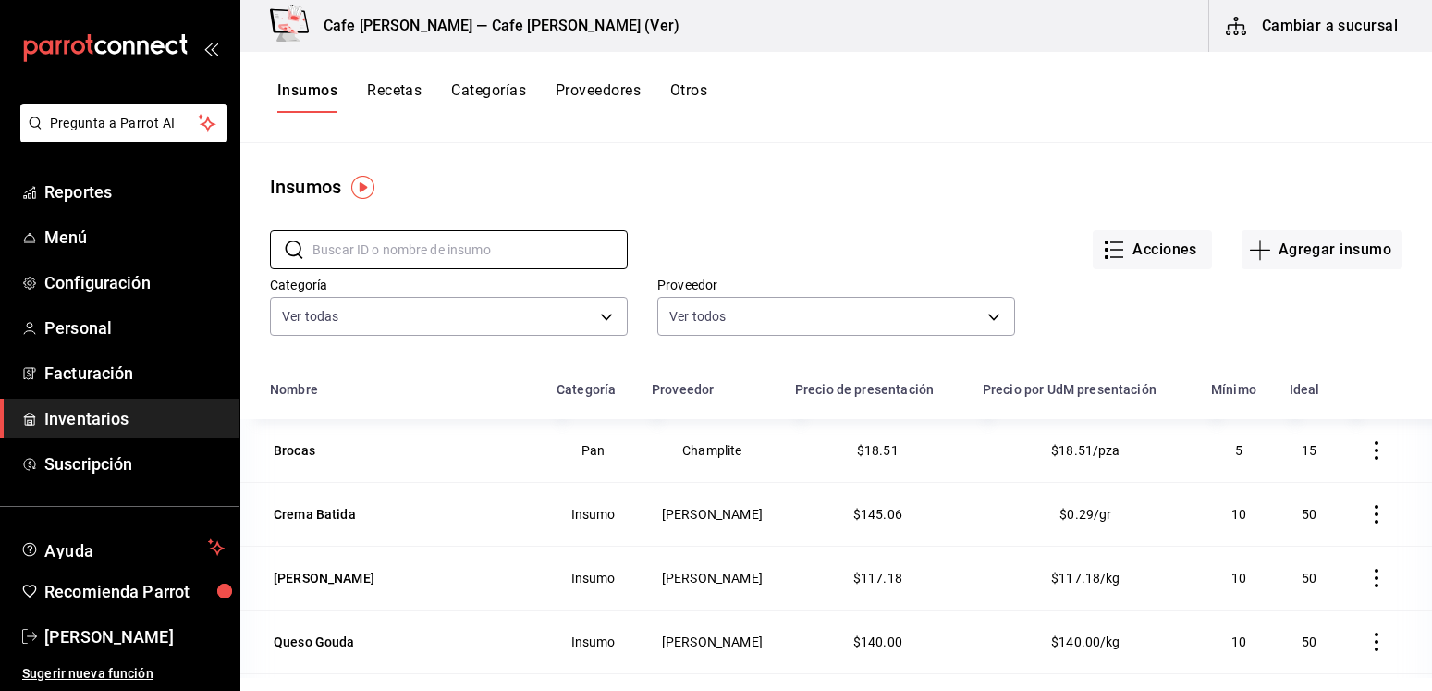
click at [1375, 459] on icon "button" at bounding box center [1377, 450] width 4 height 18
click at [1214, 324] on div at bounding box center [716, 345] width 1432 height 691
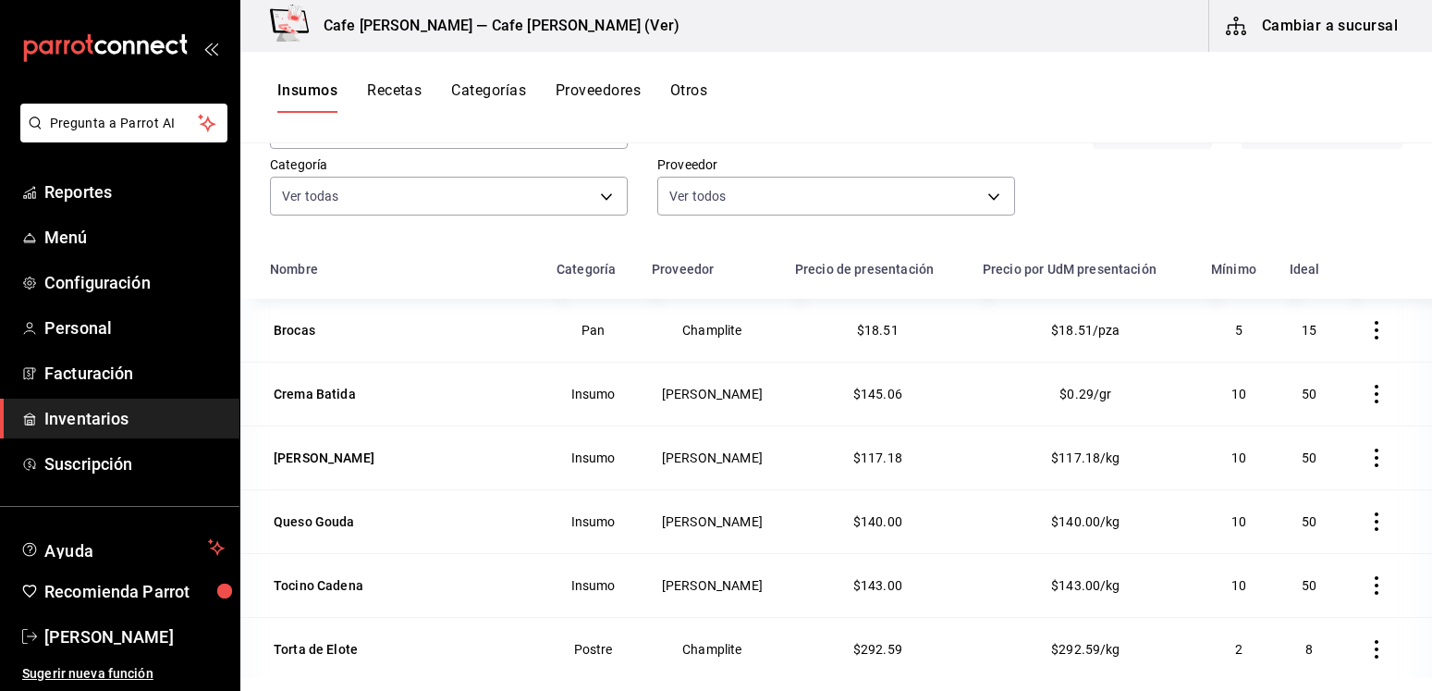
scroll to position [189, 0]
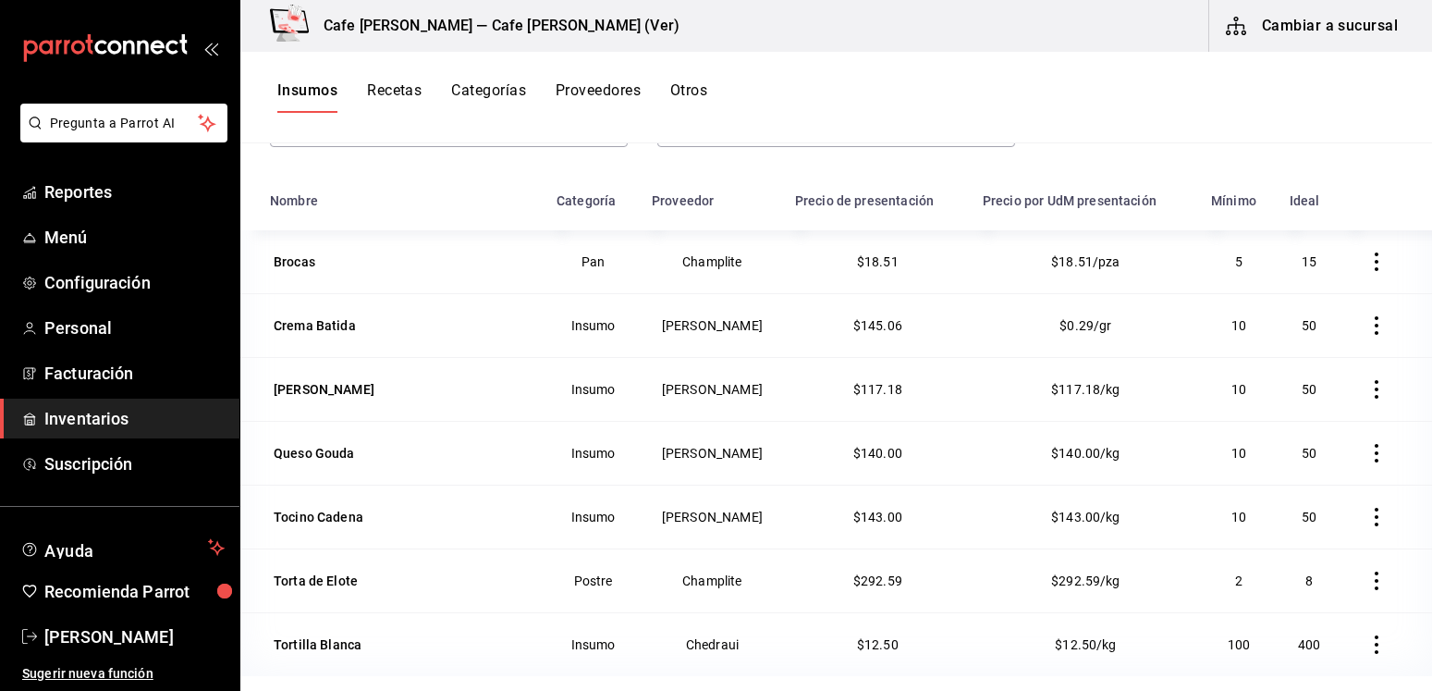
click at [1367, 331] on icon "button" at bounding box center [1376, 325] width 18 height 18
click at [453, 270] on div at bounding box center [716, 345] width 1432 height 691
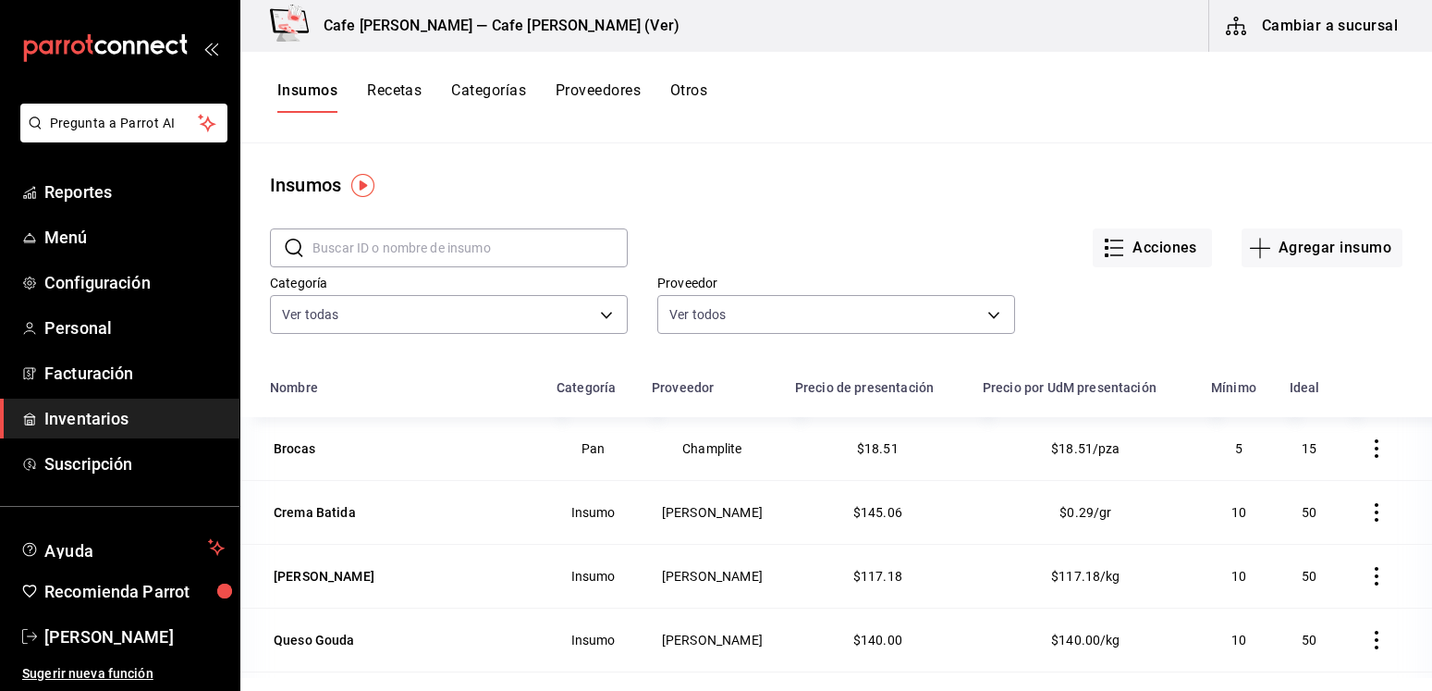
scroll to position [0, 0]
click at [1278, 248] on button "Agregar insumo" at bounding box center [1322, 249] width 161 height 39
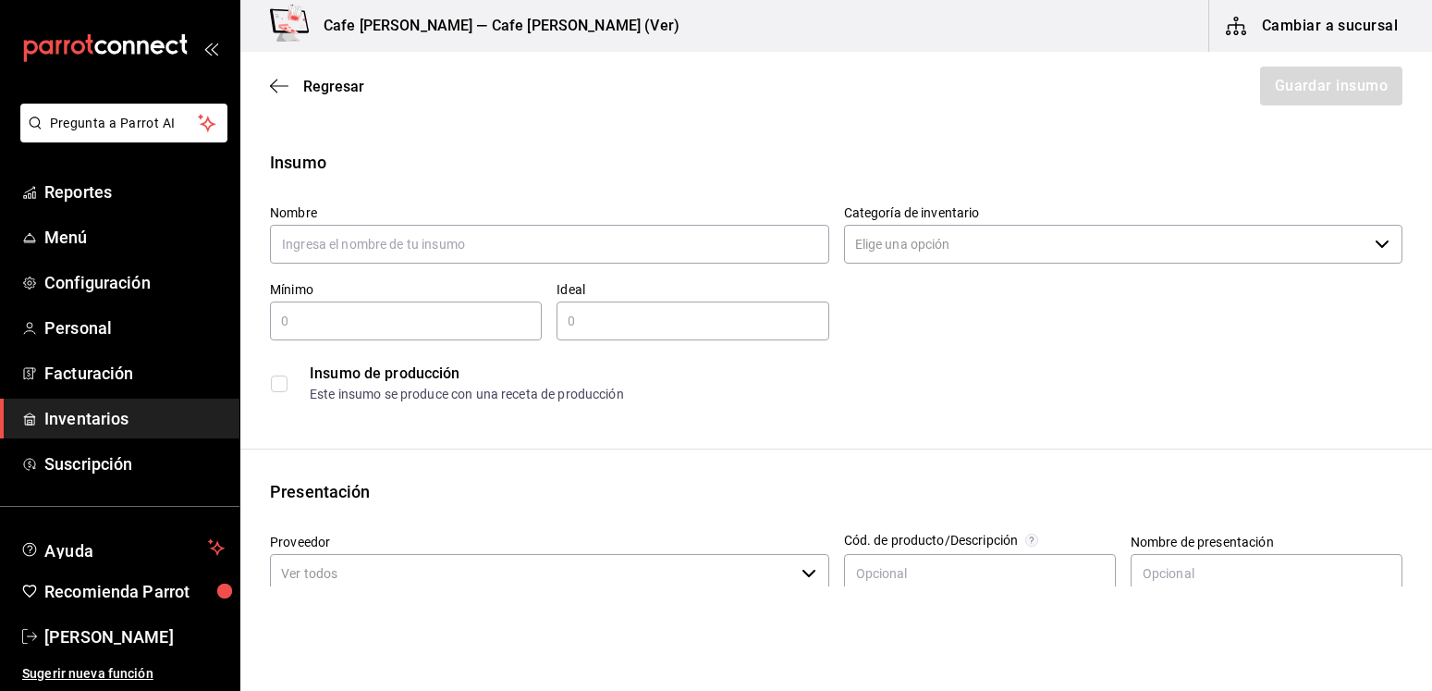
click at [1375, 240] on icon "button" at bounding box center [1382, 244] width 15 height 15
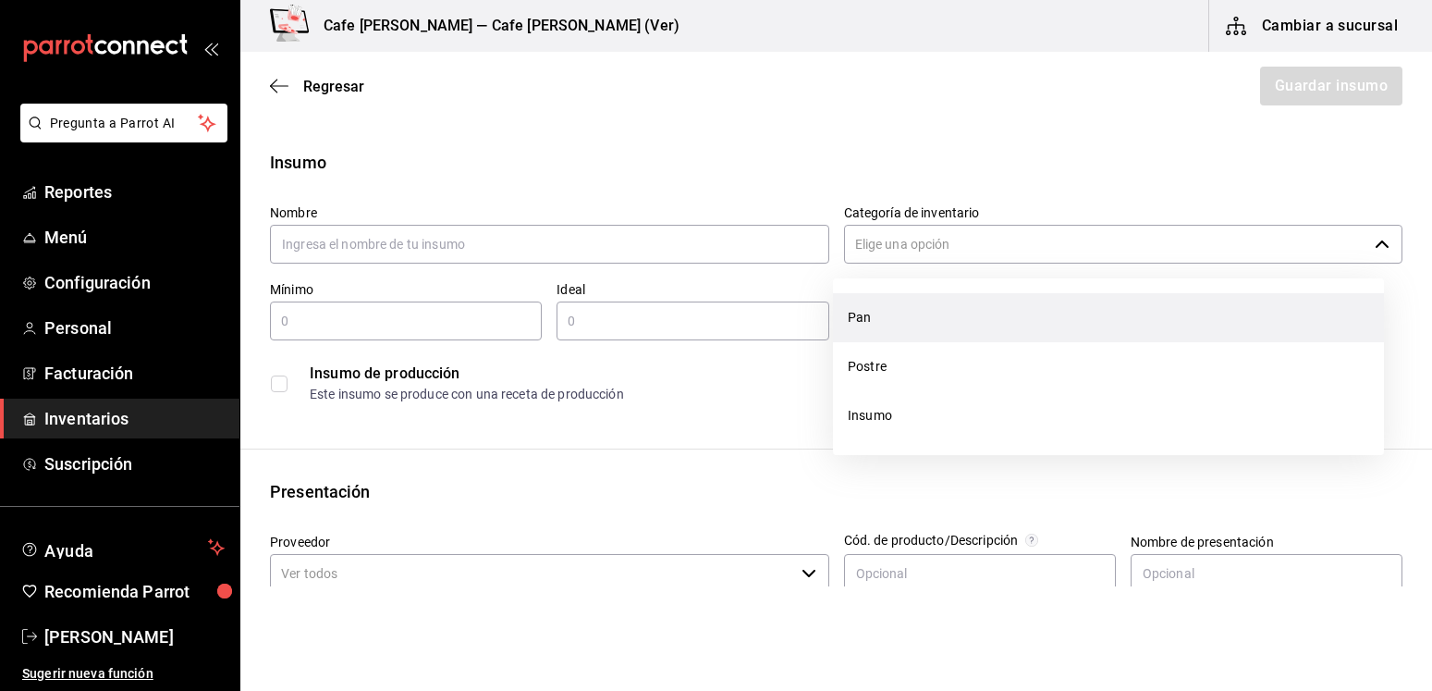
click at [1355, 301] on li "Pan" at bounding box center [1108, 317] width 551 height 49
type input "Pan"
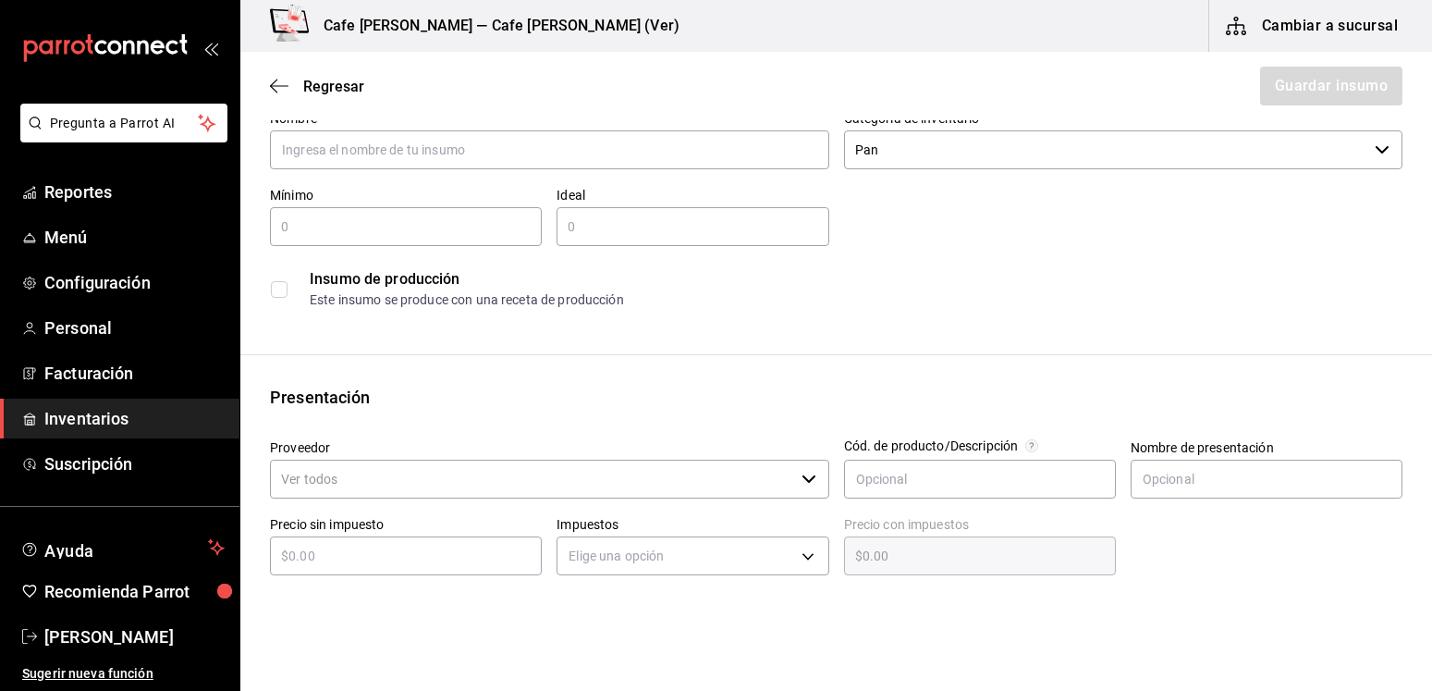
scroll to position [189, 0]
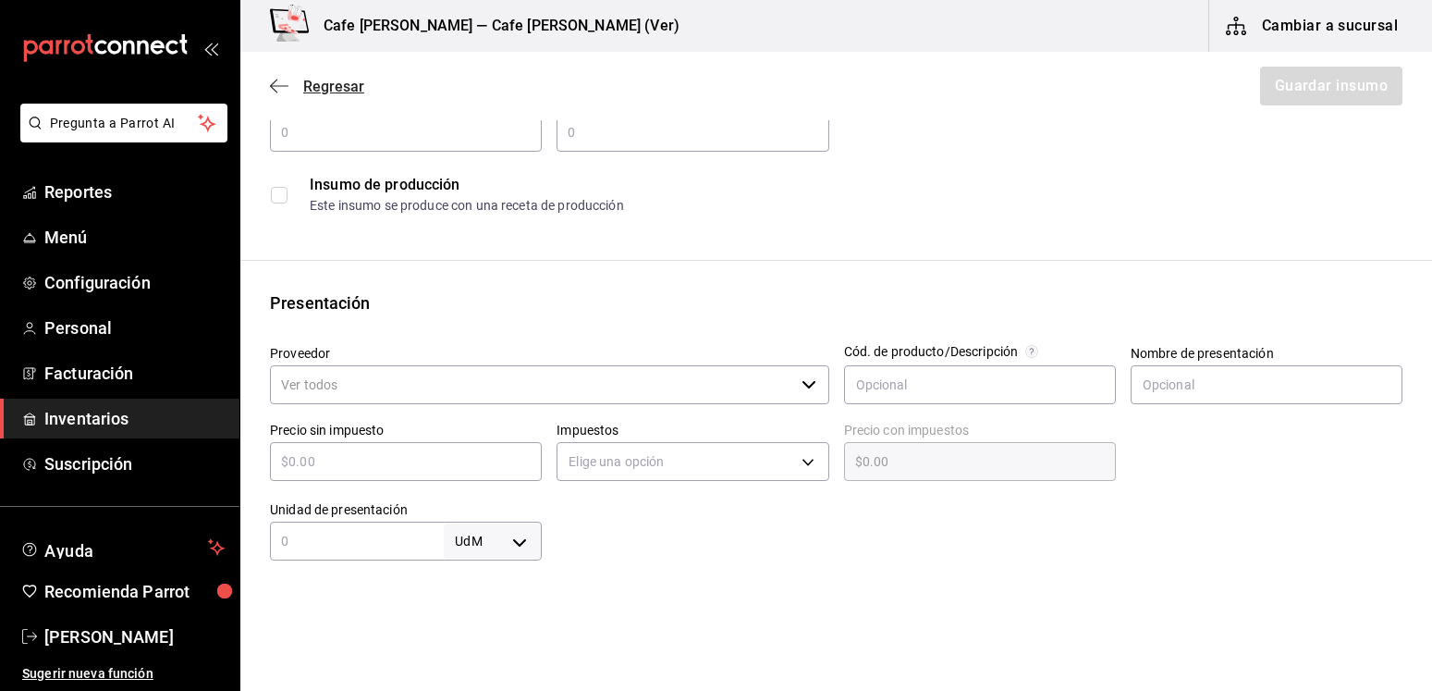
click at [281, 80] on icon "button" at bounding box center [279, 86] width 18 height 17
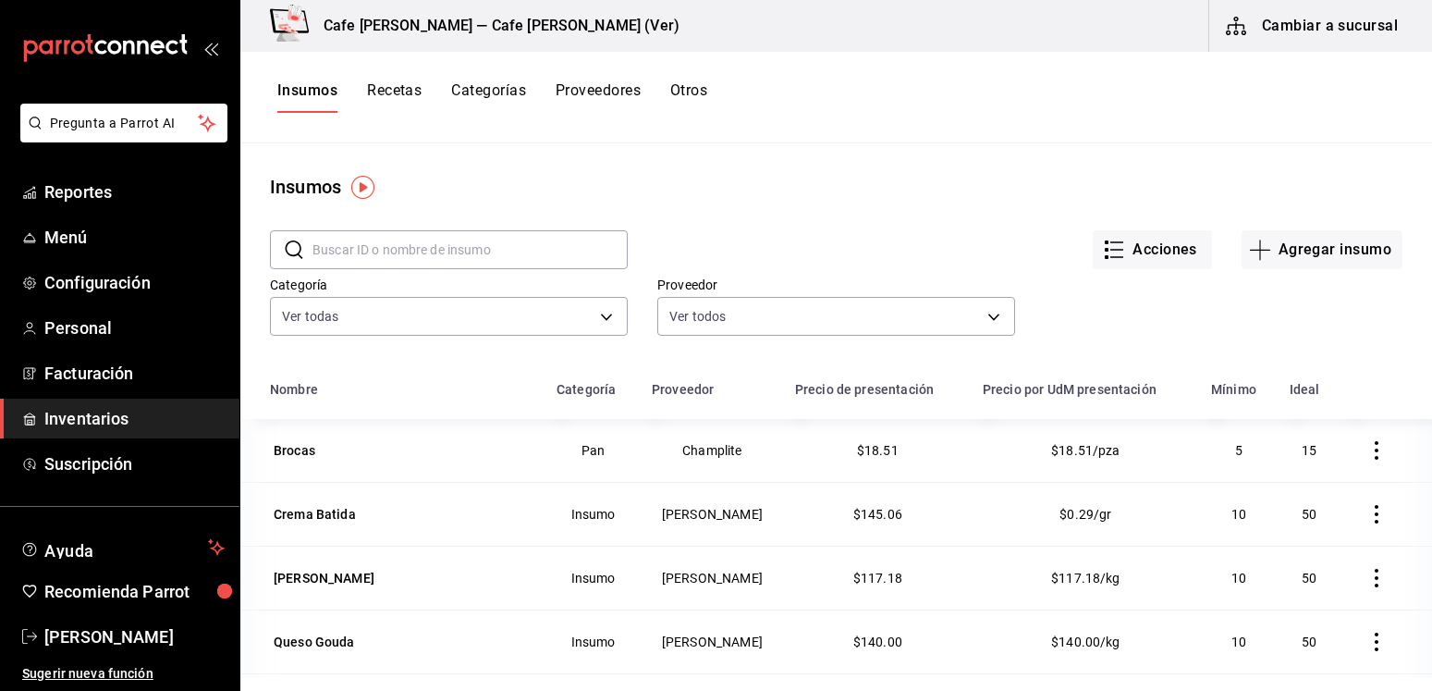
click at [1239, 21] on icon "button" at bounding box center [1236, 26] width 22 height 22
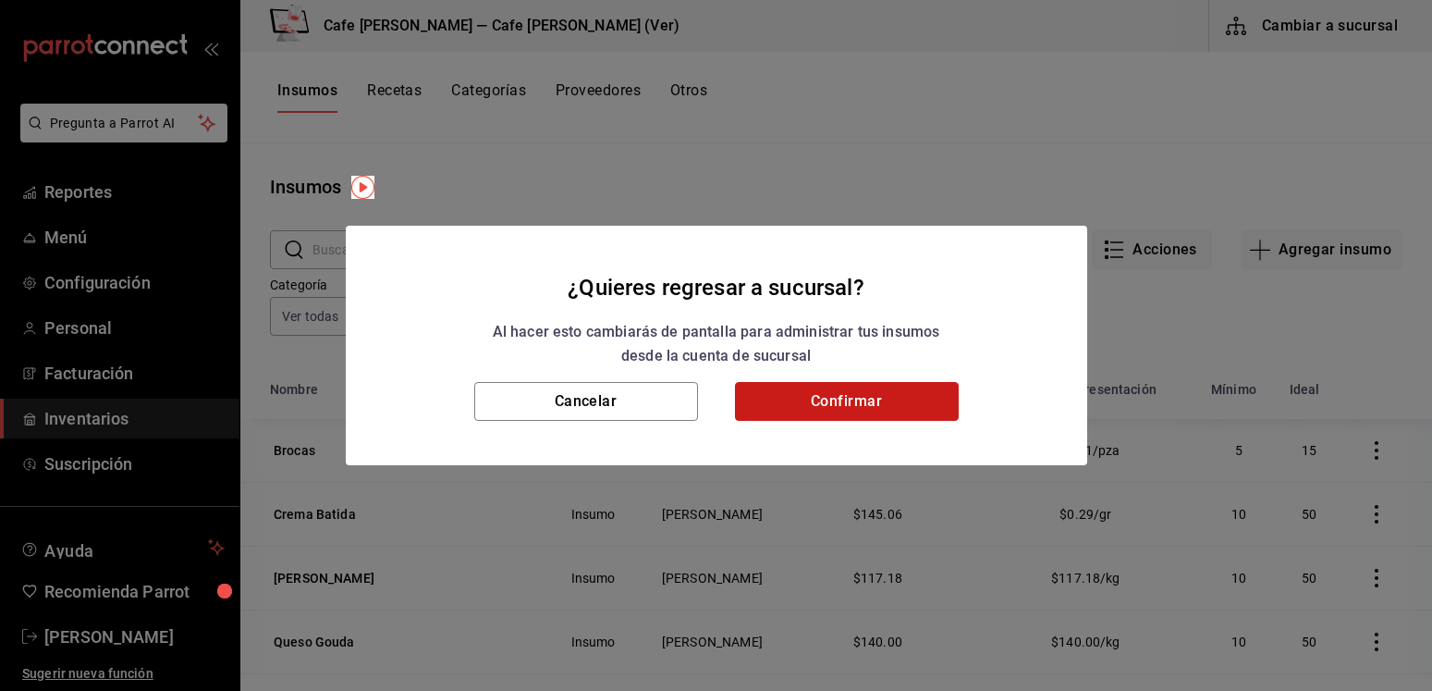
click at [769, 402] on button "Confirmar" at bounding box center [847, 401] width 224 height 39
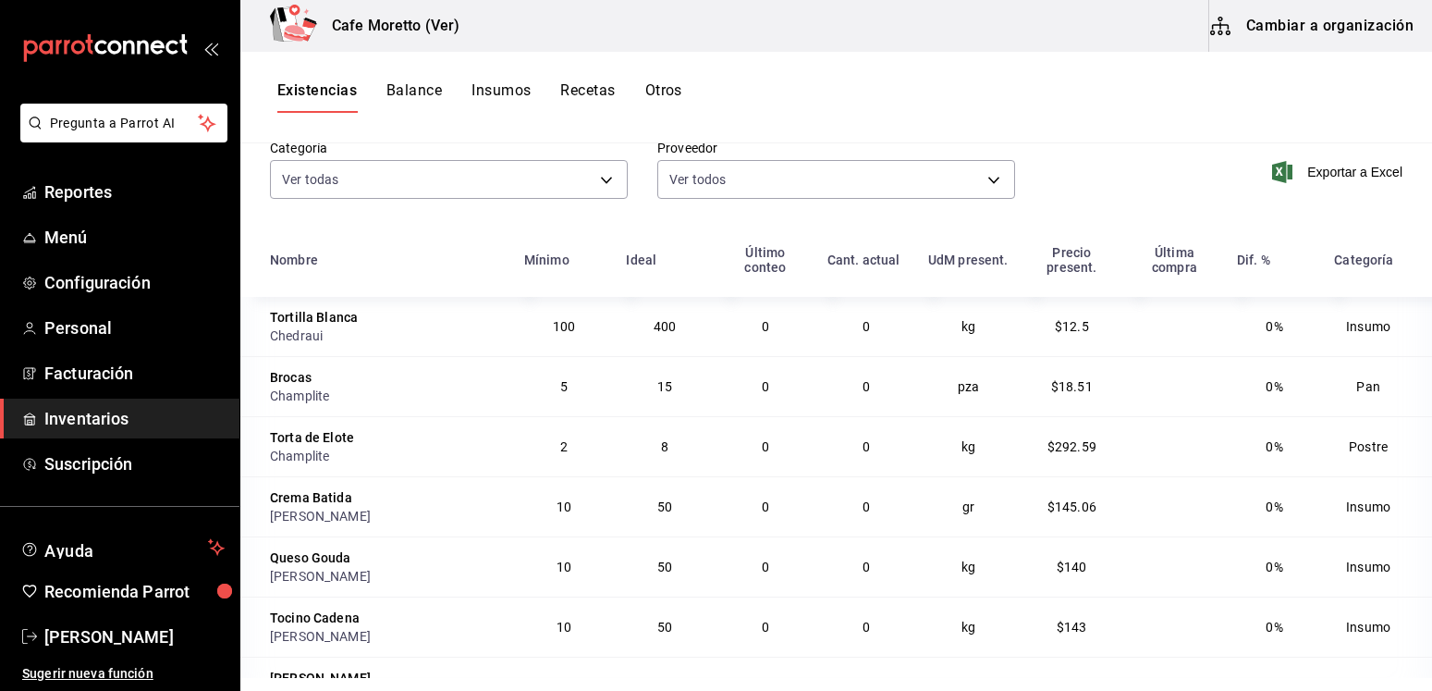
scroll to position [185, 0]
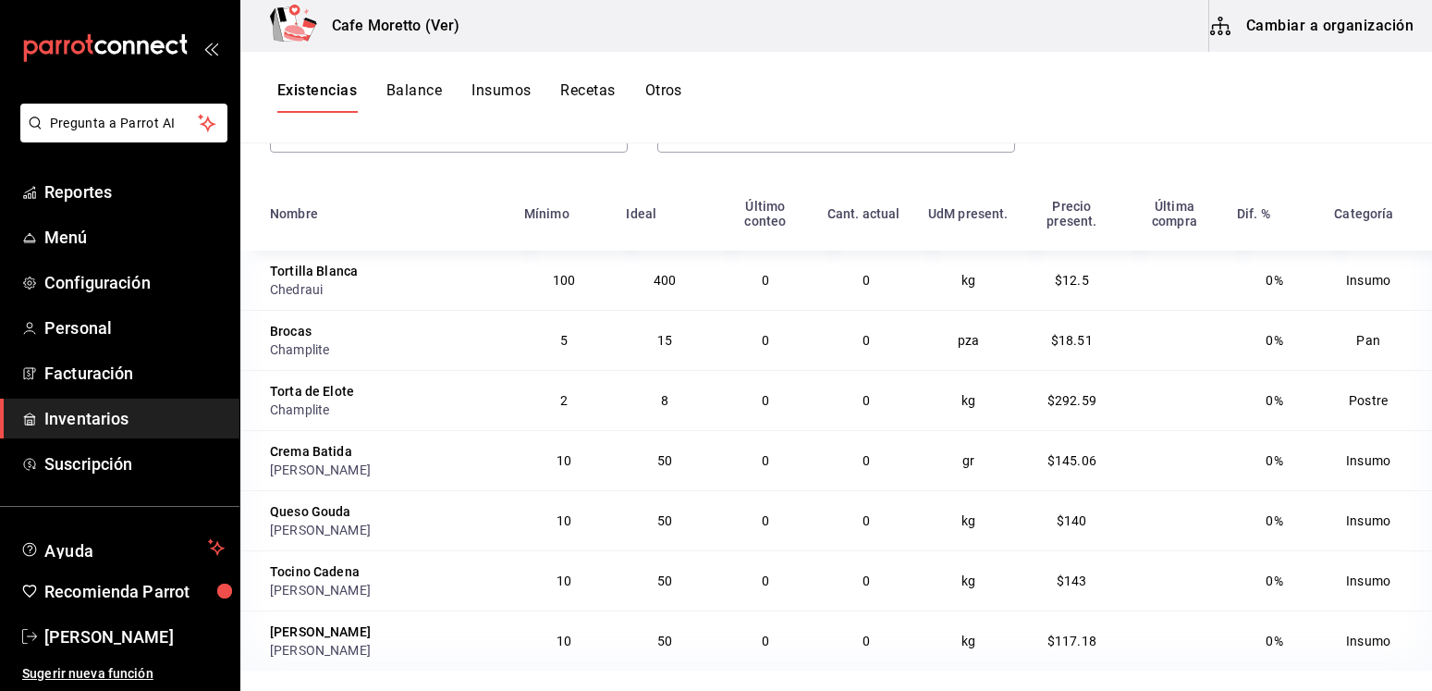
click at [65, 420] on span "Inventarios" at bounding box center [134, 418] width 180 height 25
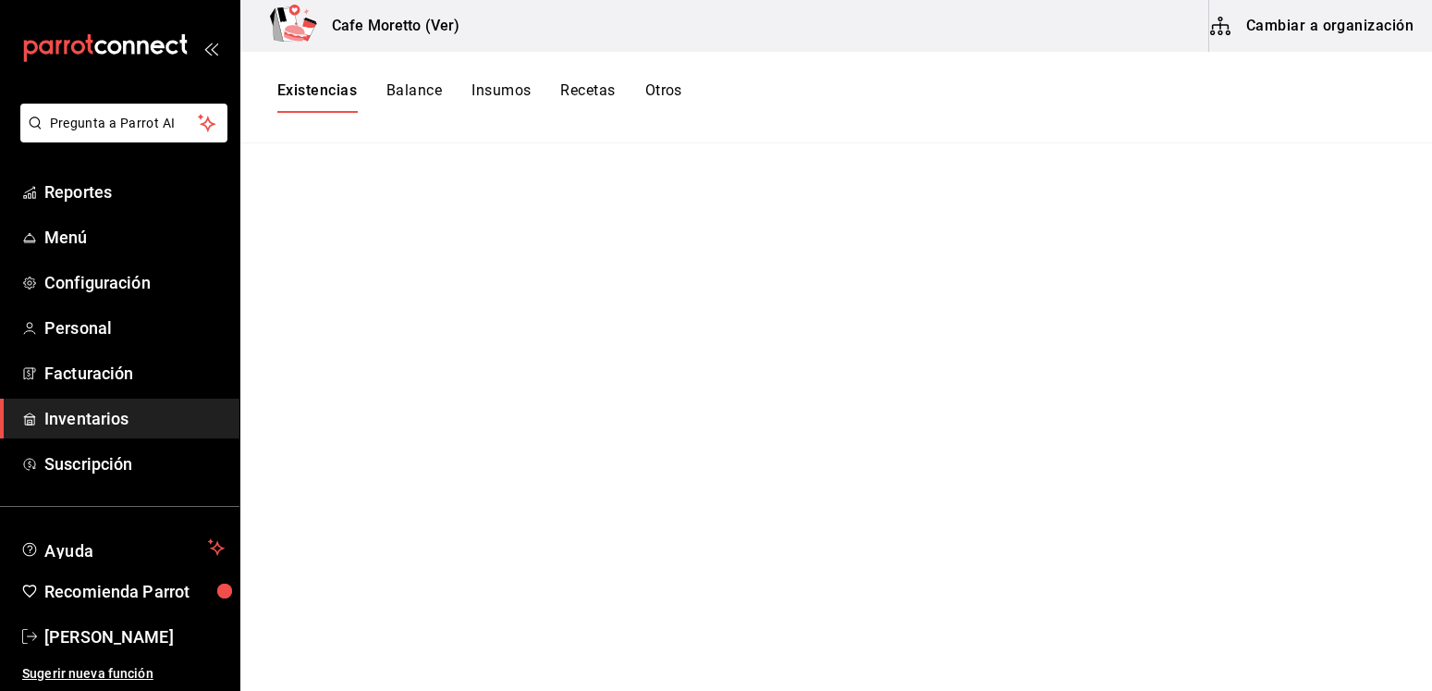
click at [93, 423] on span "Inventarios" at bounding box center [134, 418] width 180 height 25
click at [849, 540] on main at bounding box center [836, 410] width 1192 height 534
click at [531, 421] on main at bounding box center [836, 410] width 1192 height 534
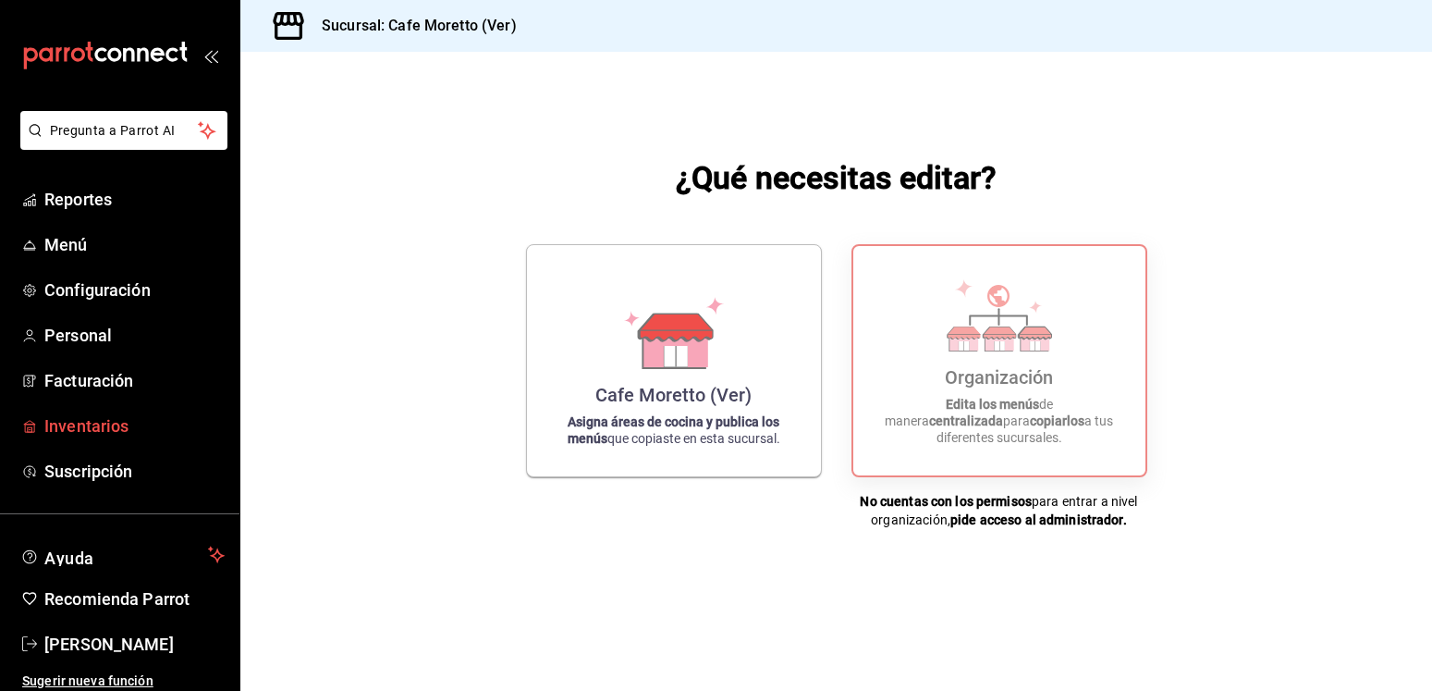
click at [59, 432] on span "Inventarios" at bounding box center [134, 425] width 180 height 25
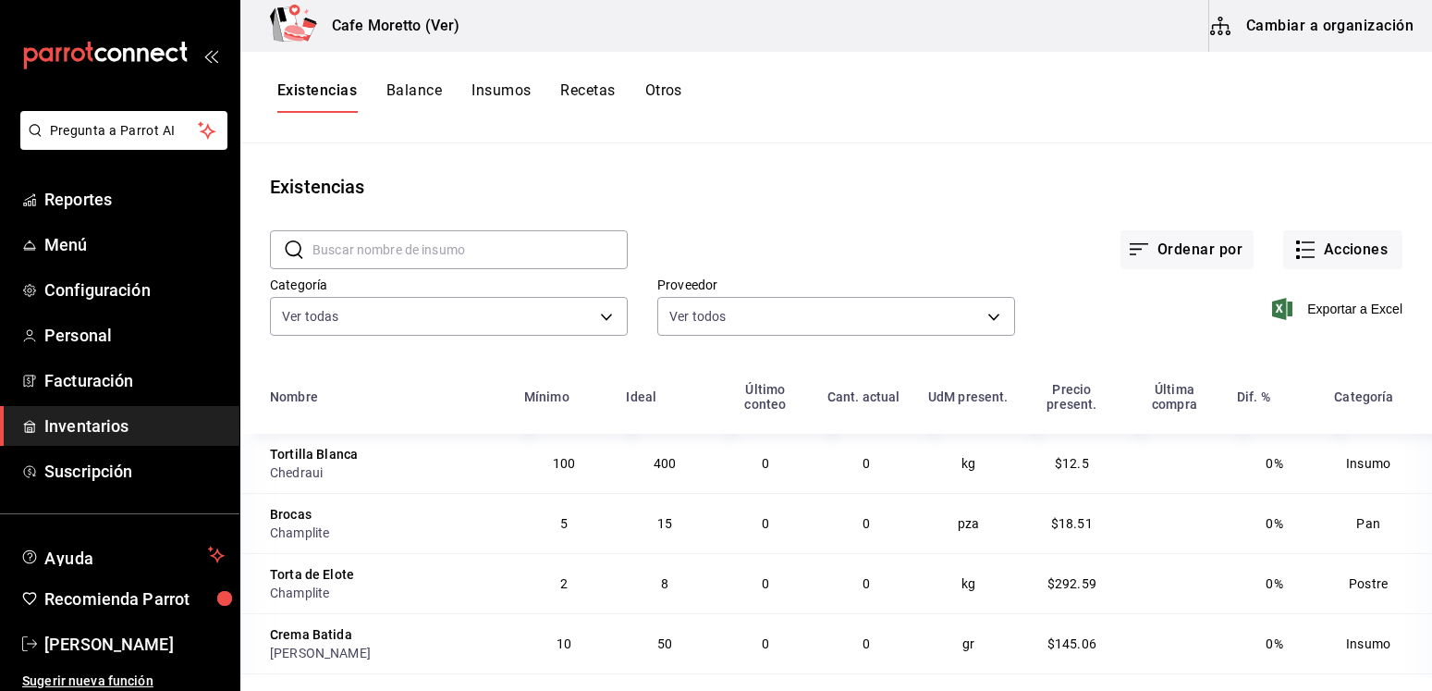
click at [1231, 27] on icon "button" at bounding box center [1220, 26] width 22 height 22
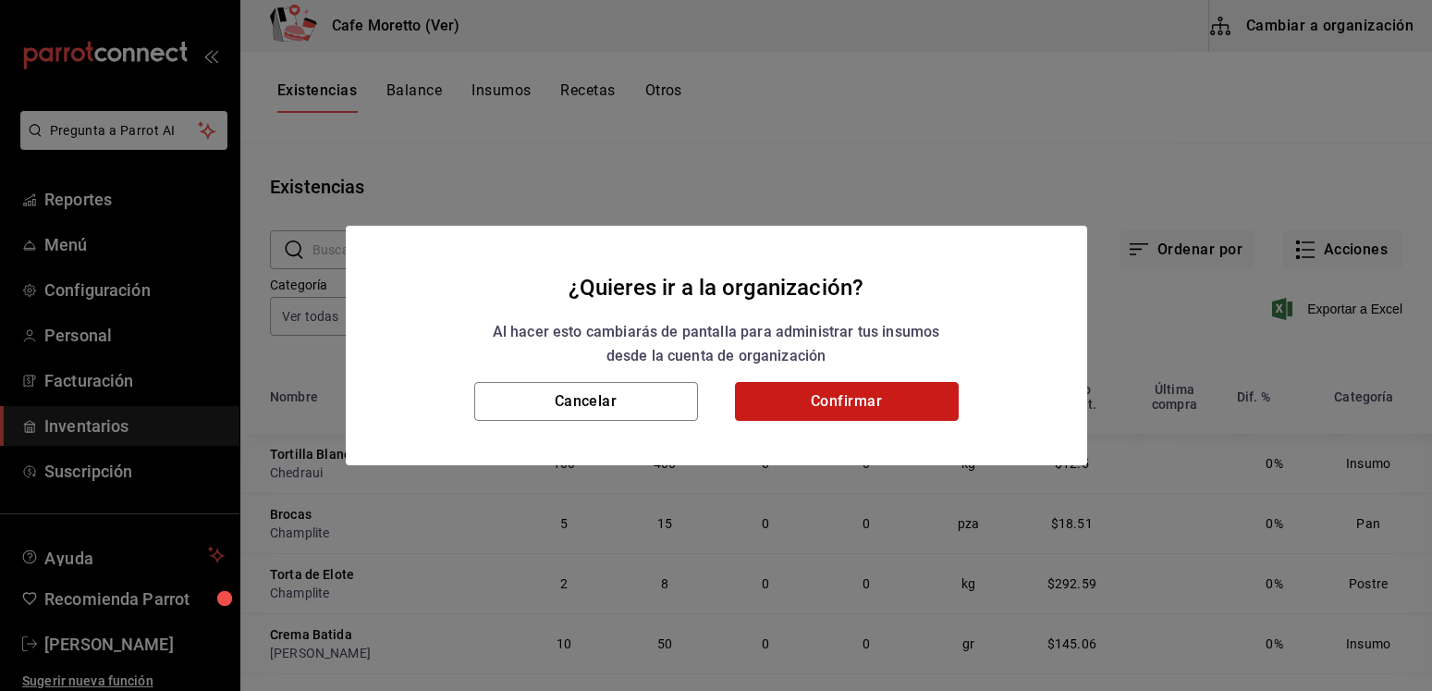
click at [882, 413] on button "Confirmar" at bounding box center [847, 401] width 224 height 39
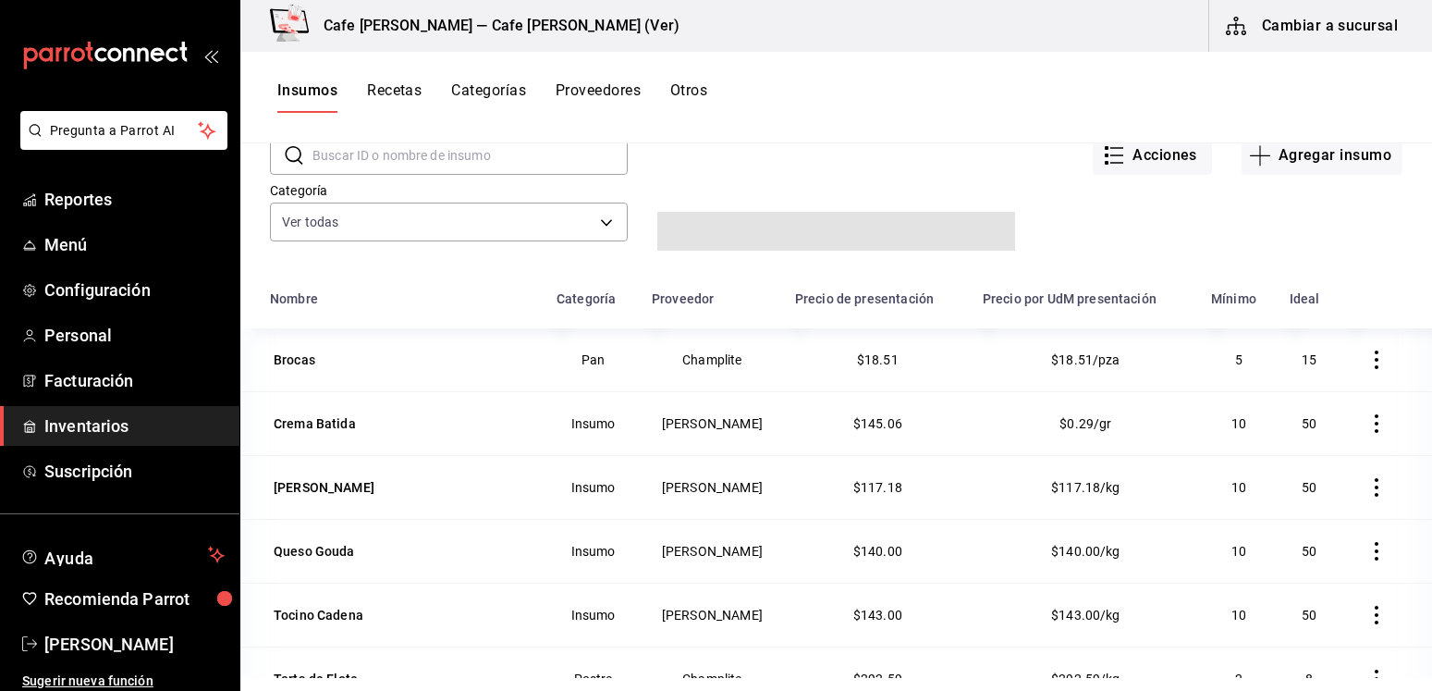
scroll to position [189, 0]
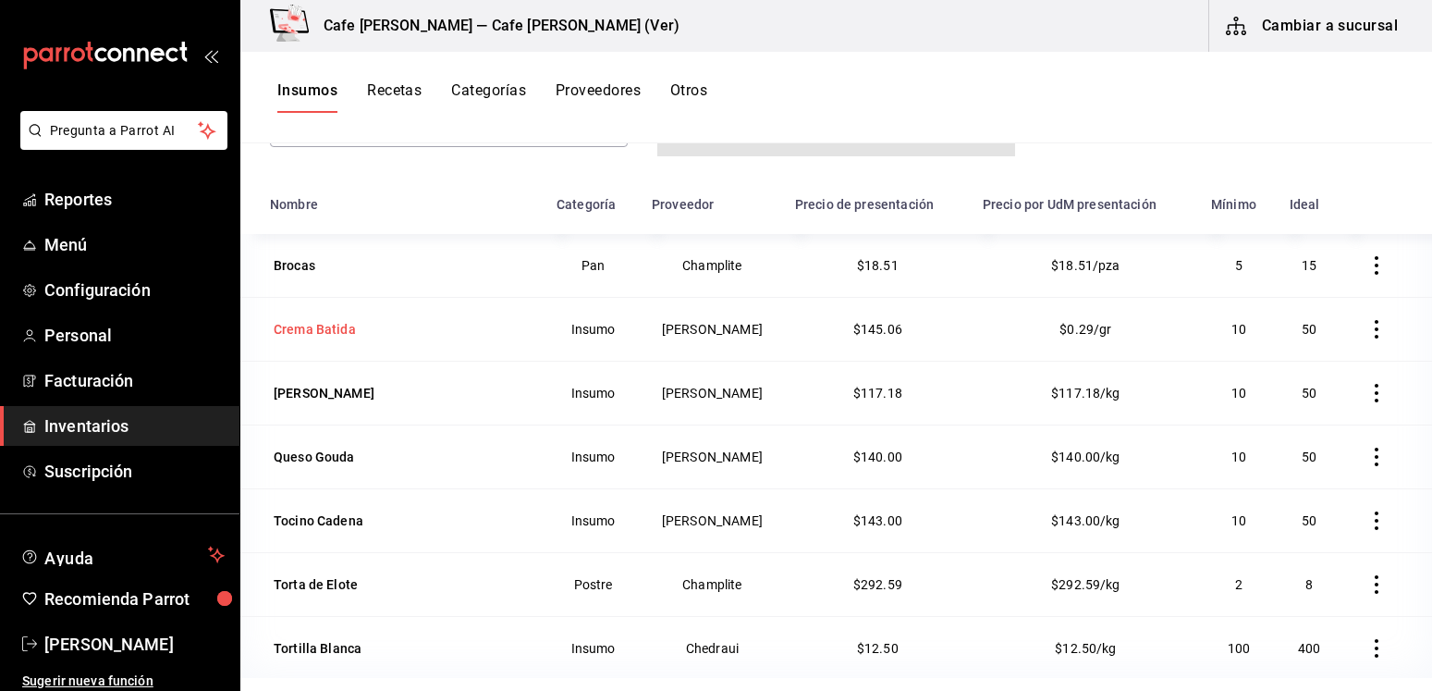
click at [302, 328] on div "Crema Batida" at bounding box center [315, 329] width 82 height 18
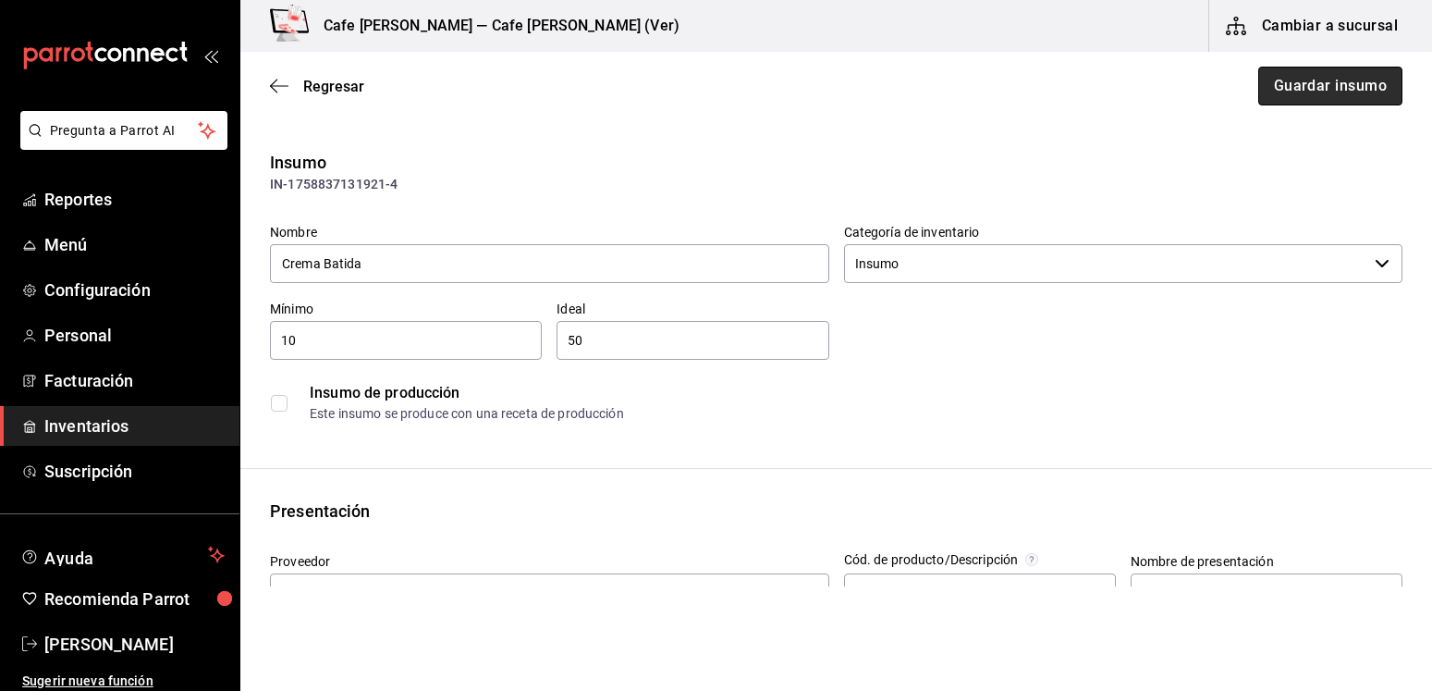
click at [1281, 96] on button "Guardar insumo" at bounding box center [1330, 86] width 144 height 39
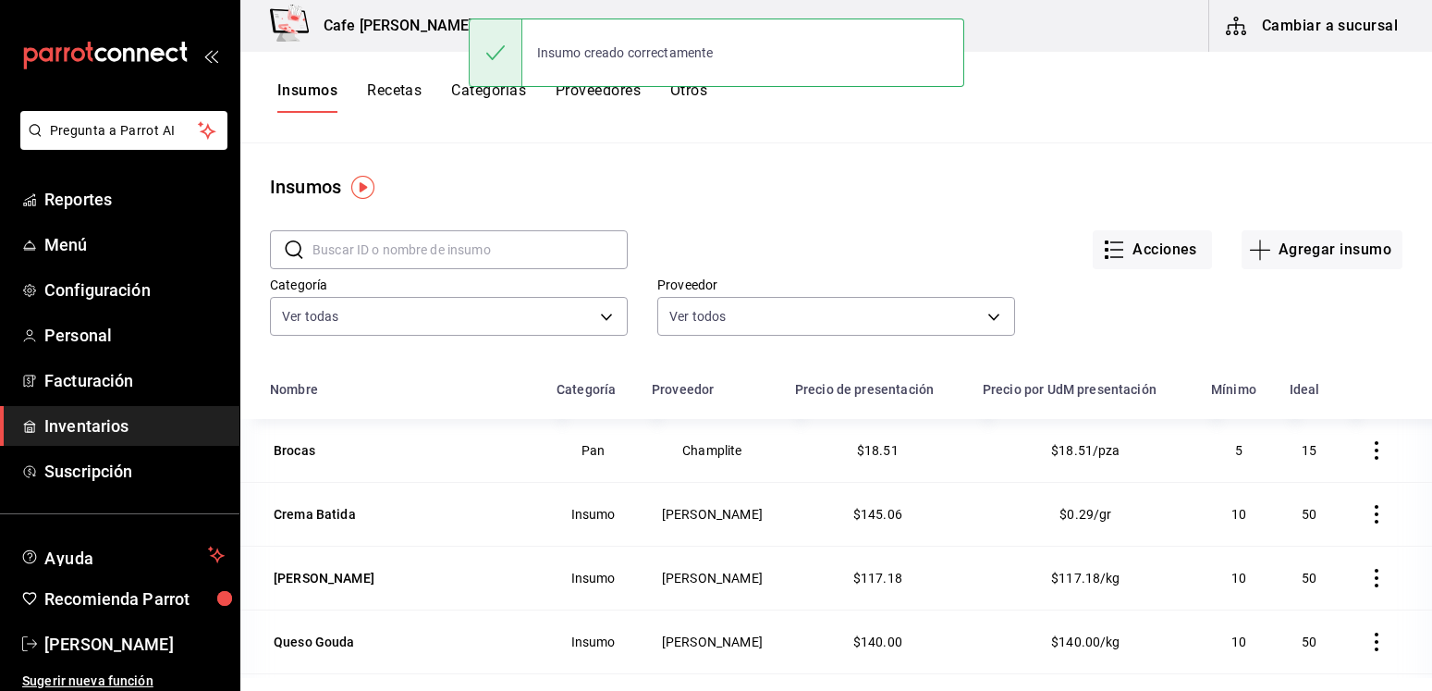
click at [1059, 116] on div "Insumos Recetas Categorías Proveedores Otros" at bounding box center [836, 98] width 1192 height 92
